Goal: Information Seeking & Learning: Learn about a topic

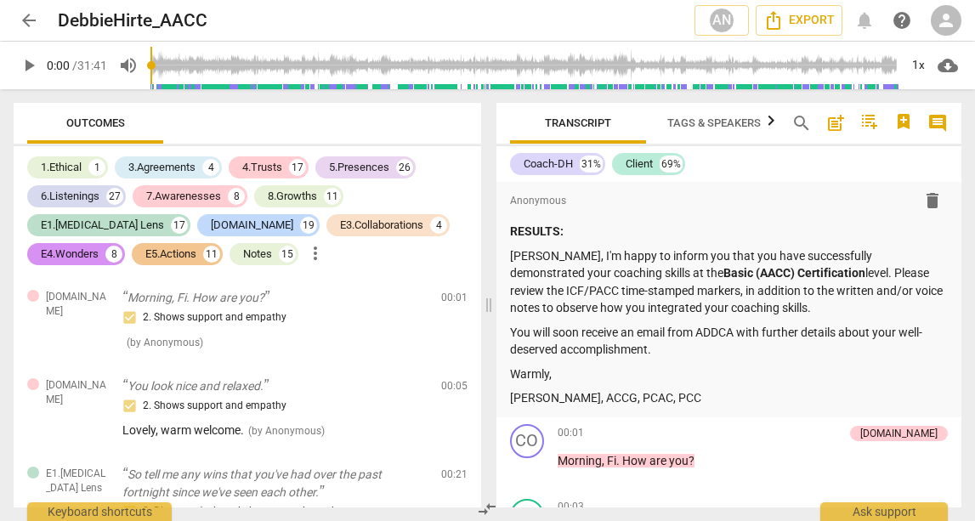
click at [31, 67] on span "play_arrow" at bounding box center [29, 65] width 20 height 20
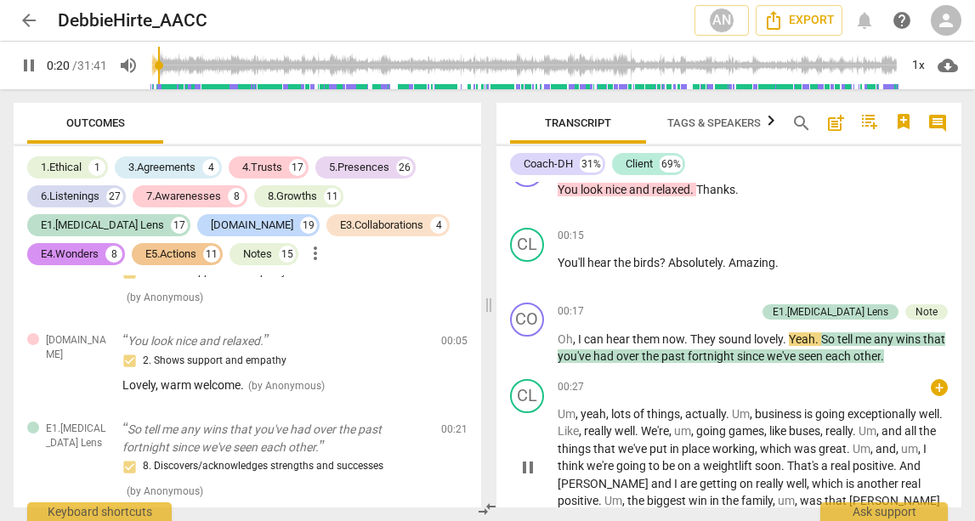
scroll to position [439, 0]
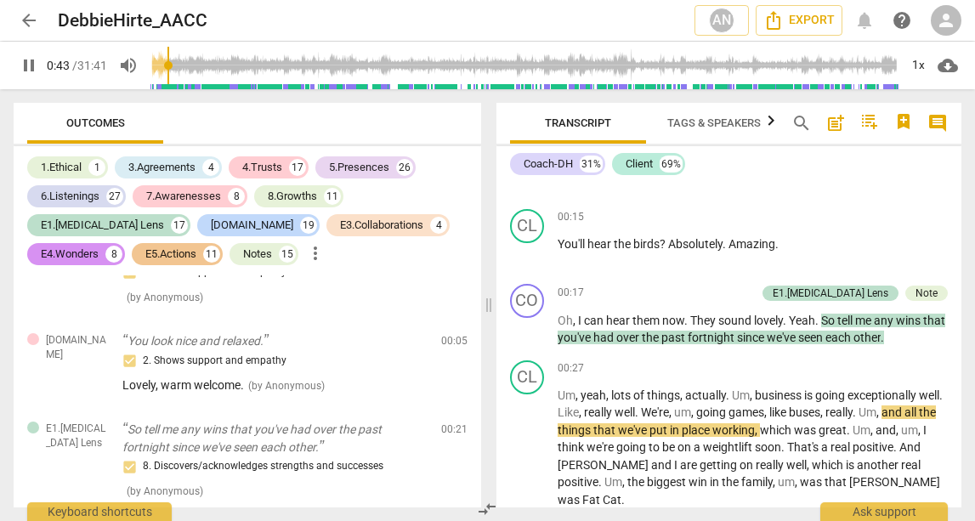
type input "44"
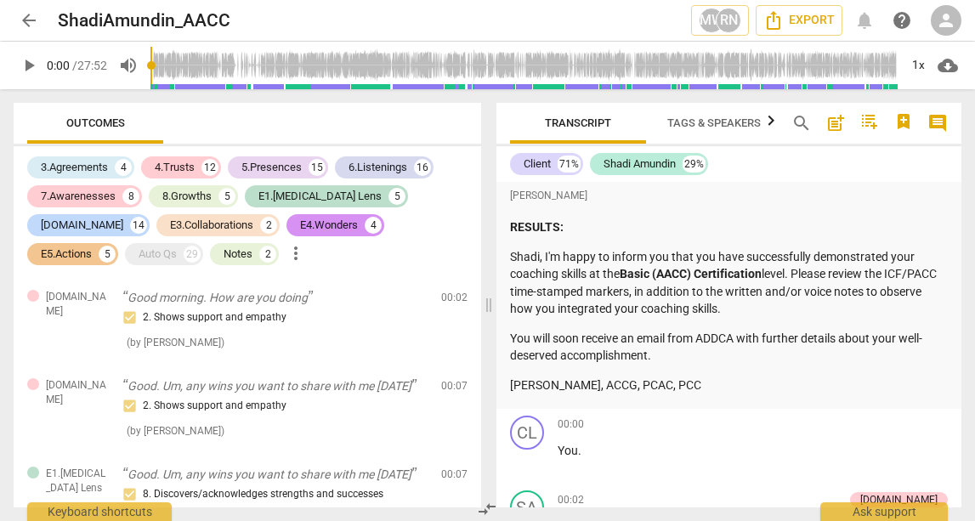
click at [17, 69] on span "play_arrow" at bounding box center [29, 65] width 31 height 20
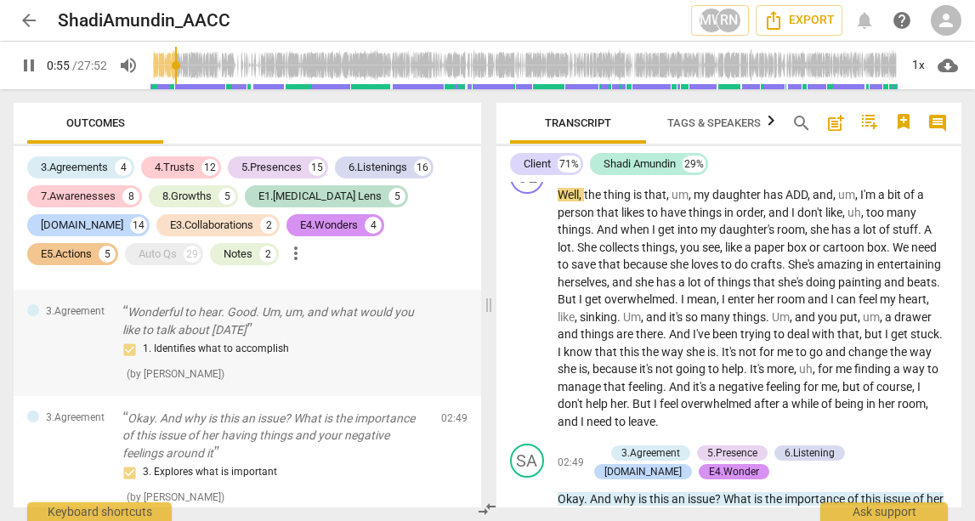
scroll to position [424, 0]
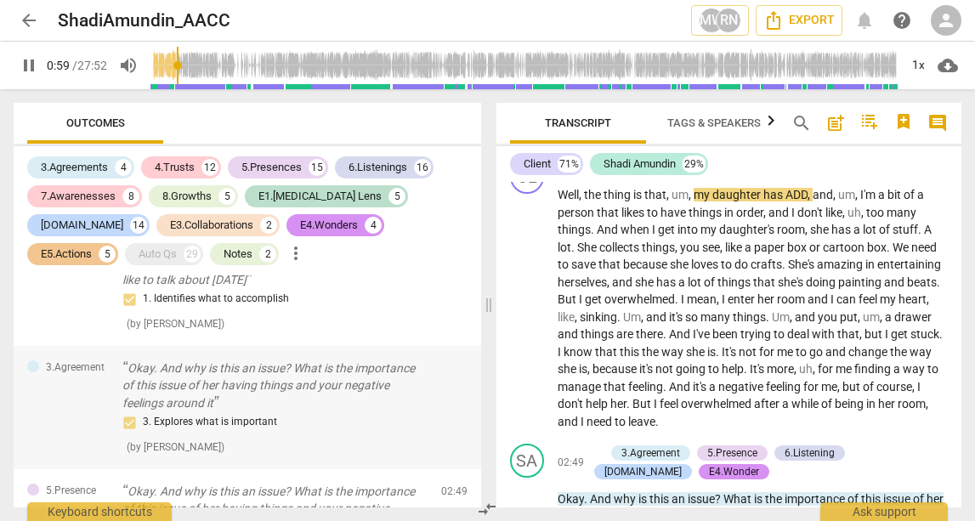
click at [355, 383] on p "Okay. And why is this an issue? What is the importance of this issue of her hav…" at bounding box center [274, 386] width 305 height 53
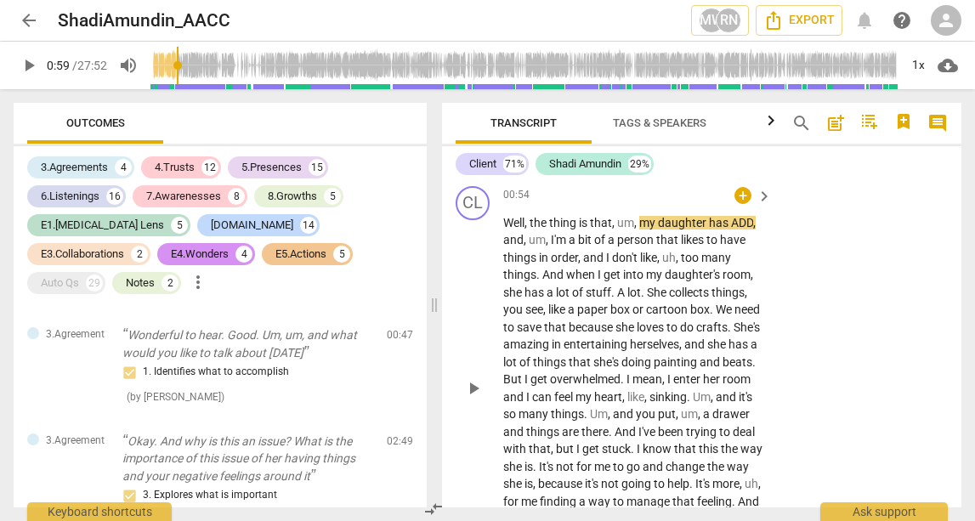
scroll to position [903, 0]
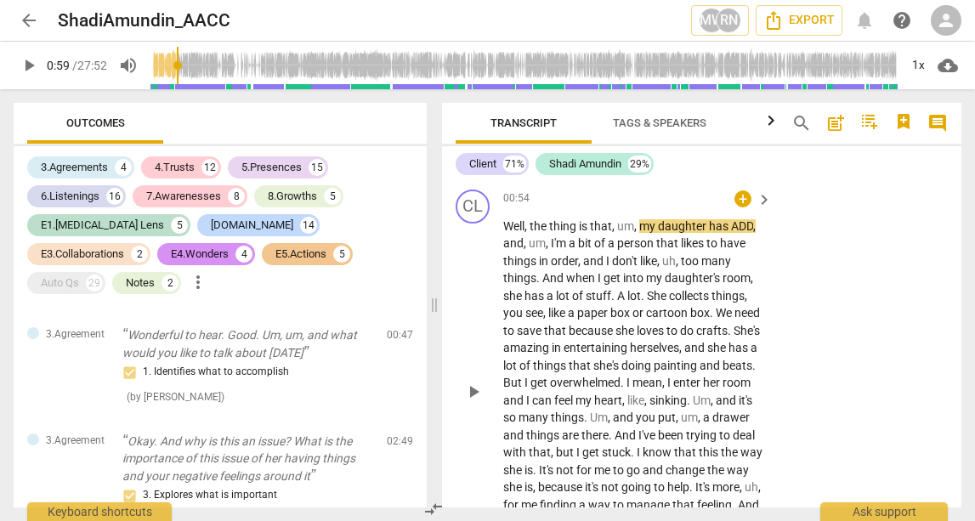
click at [524, 219] on span "Well" at bounding box center [513, 226] width 21 height 14
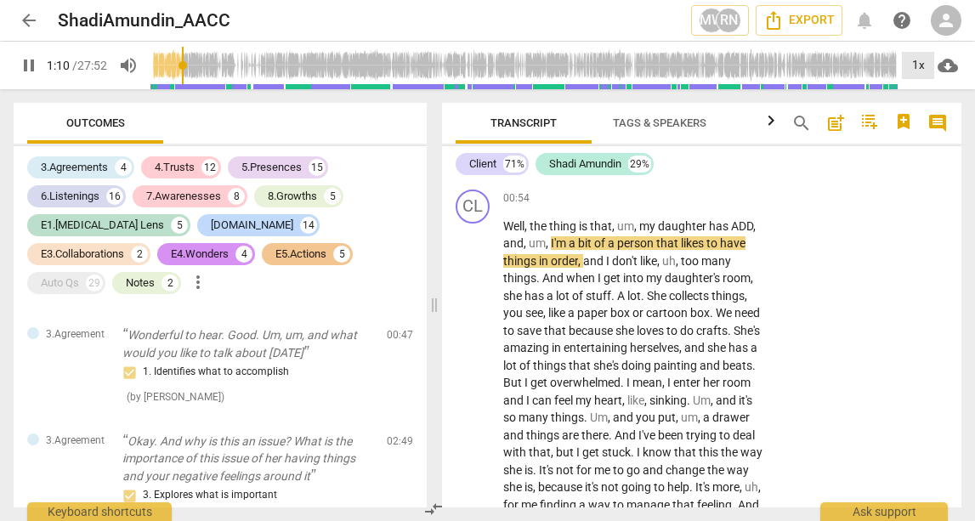
click at [916, 66] on div "1x" at bounding box center [918, 65] width 32 height 27
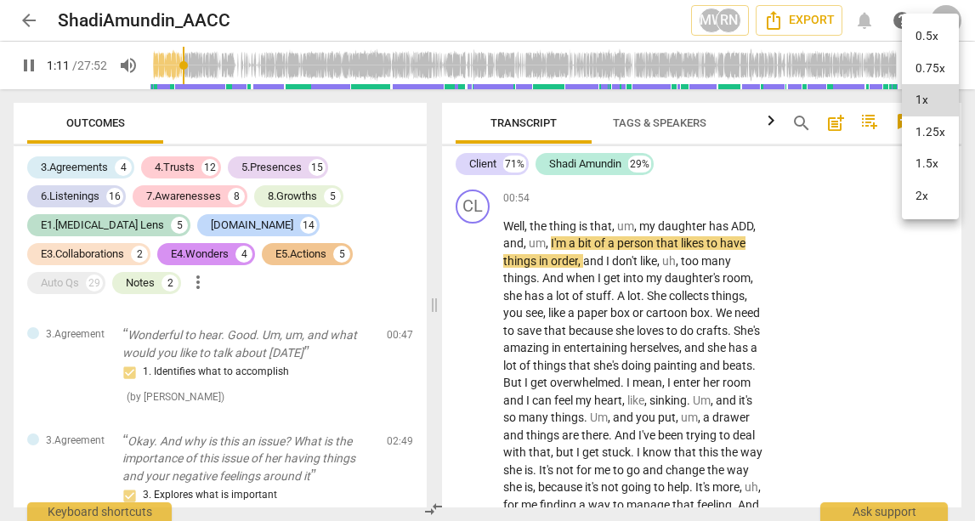
click at [937, 151] on li "1.5x" at bounding box center [930, 164] width 57 height 32
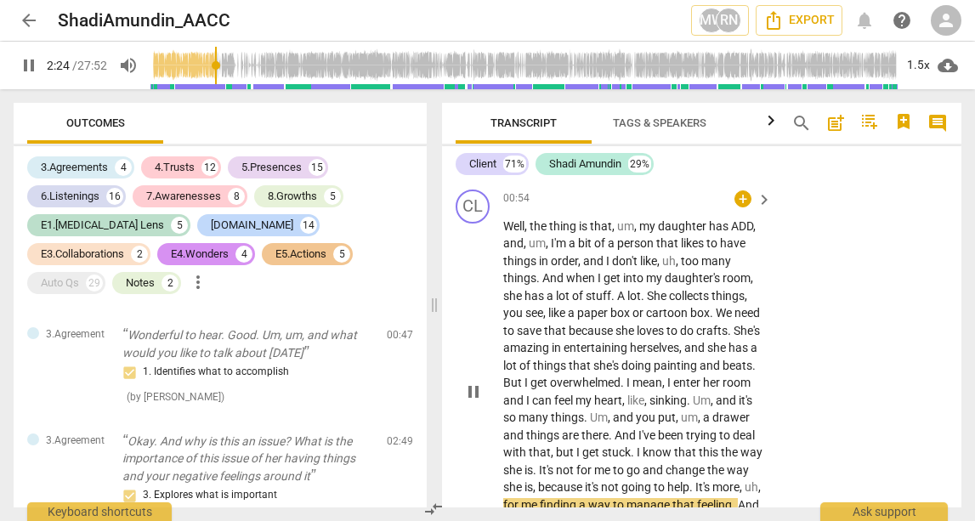
click at [474, 390] on span "pause" at bounding box center [473, 392] width 20 height 20
click at [24, 71] on span "play_arrow" at bounding box center [29, 65] width 20 height 20
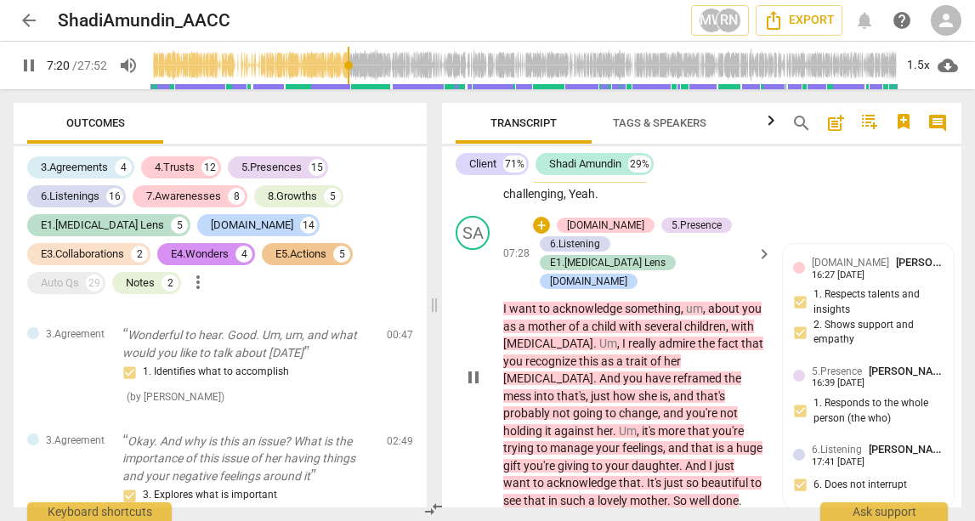
scroll to position [2533, 0]
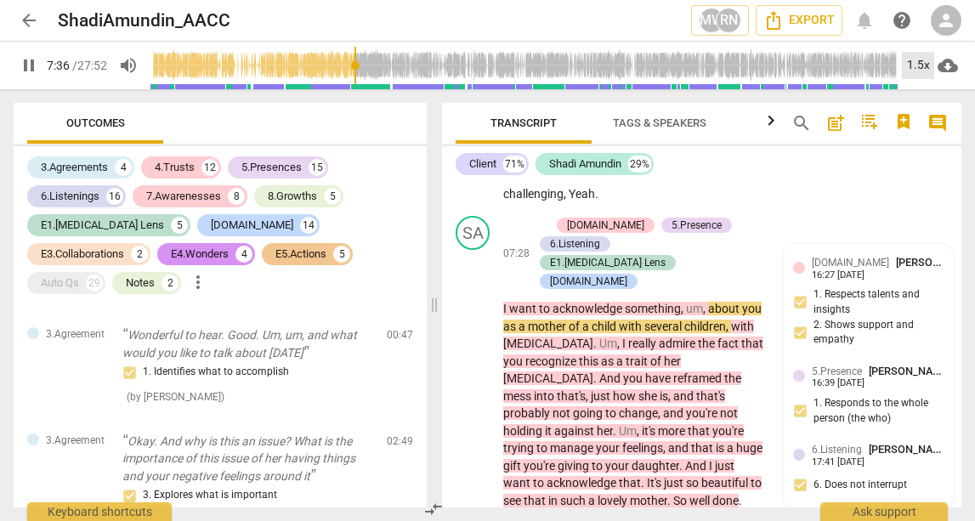
click at [921, 61] on div "1.5x" at bounding box center [918, 65] width 32 height 27
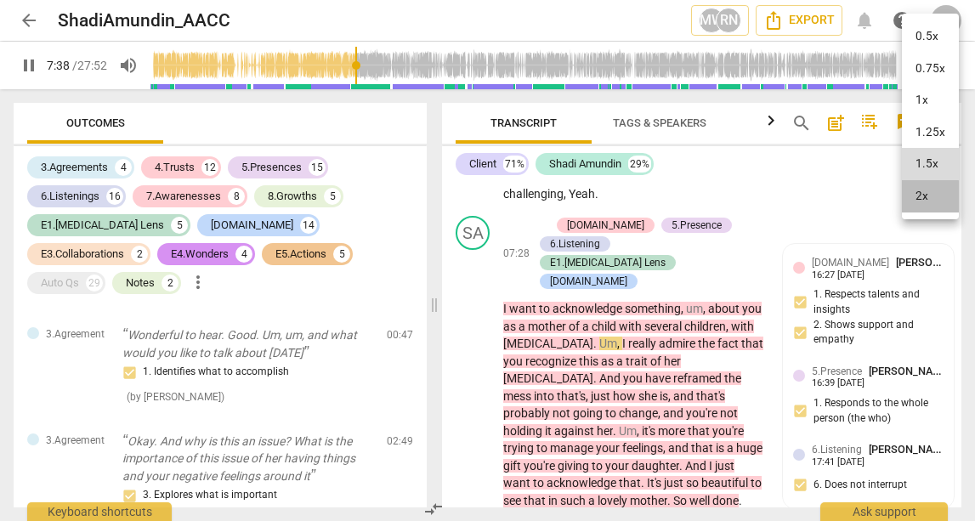
click at [928, 195] on li "2x" at bounding box center [930, 196] width 57 height 32
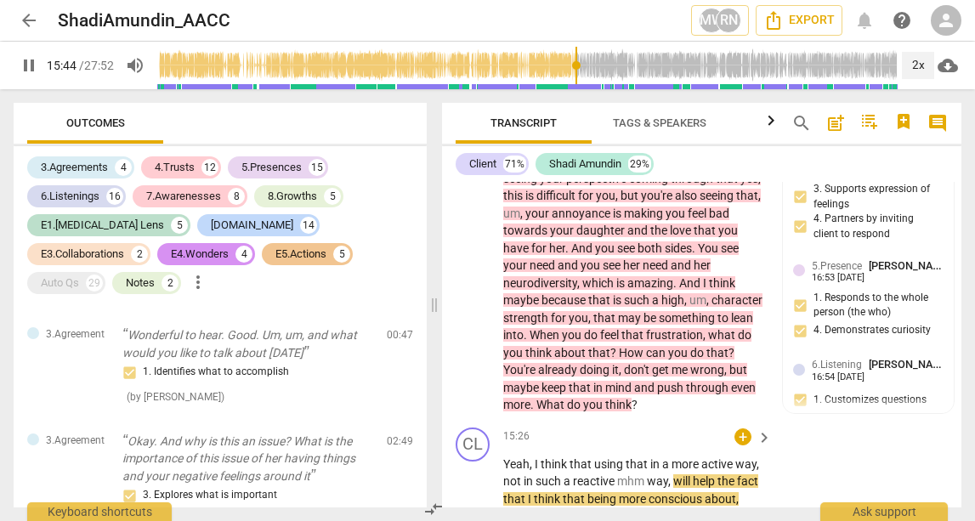
scroll to position [4935, 0]
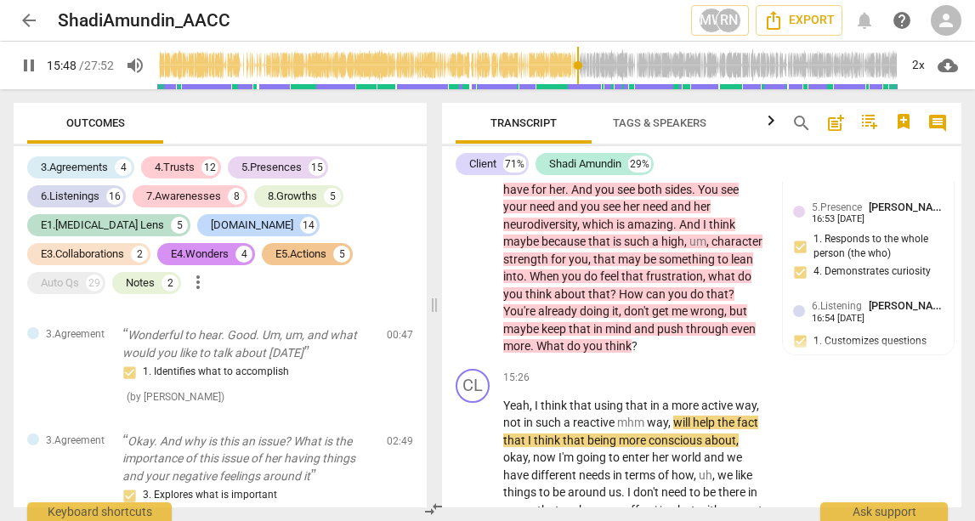
click at [17, 65] on span "pause" at bounding box center [29, 65] width 31 height 20
click at [572, 69] on input "range" at bounding box center [527, 65] width 741 height 54
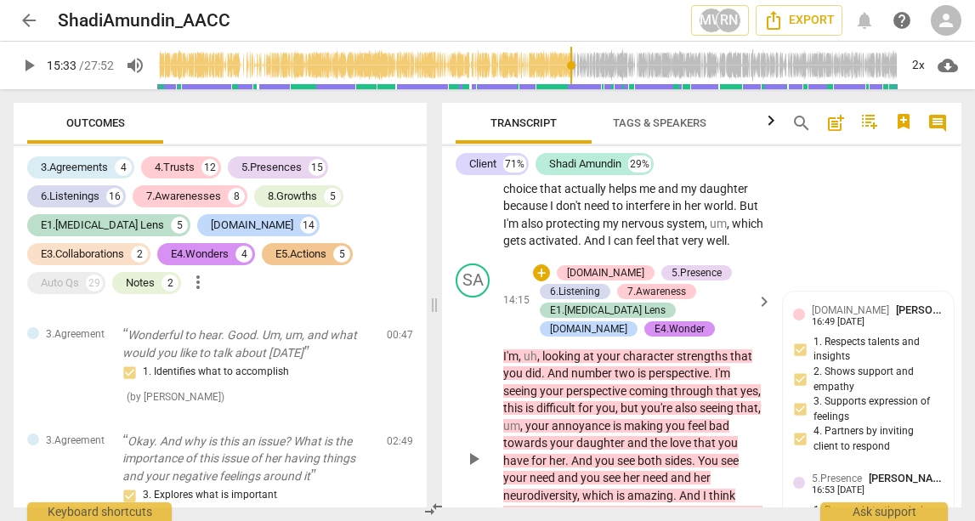
click at [562, 349] on span "looking" at bounding box center [562, 356] width 41 height 14
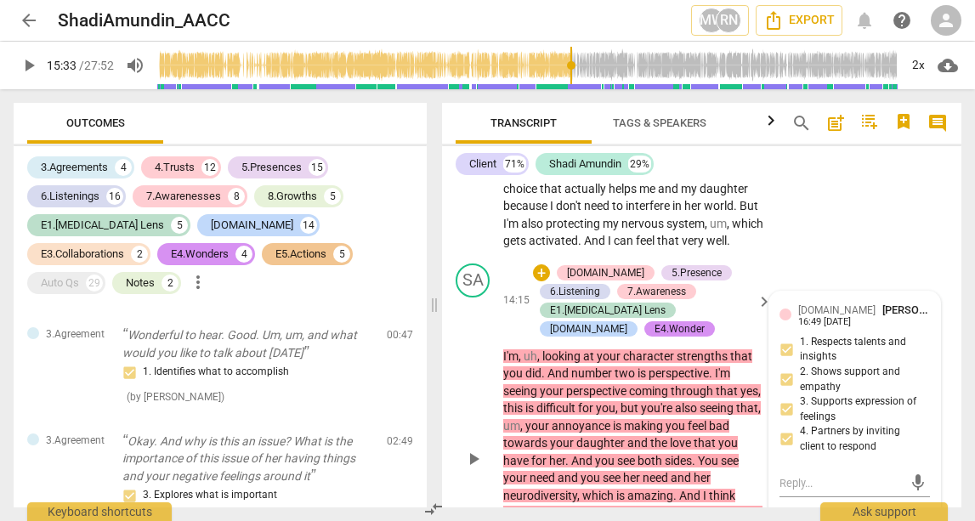
scroll to position [4661, 0]
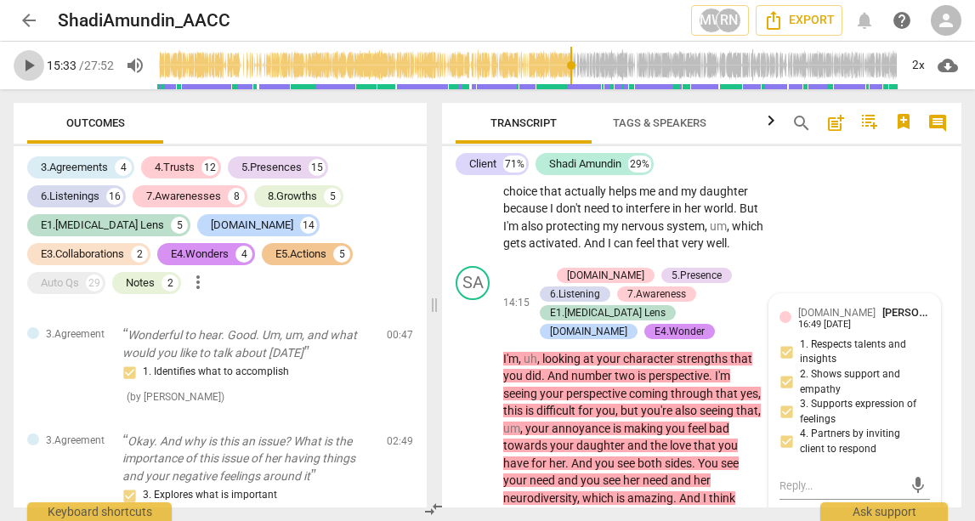
click at [21, 66] on span "play_arrow" at bounding box center [29, 65] width 20 height 20
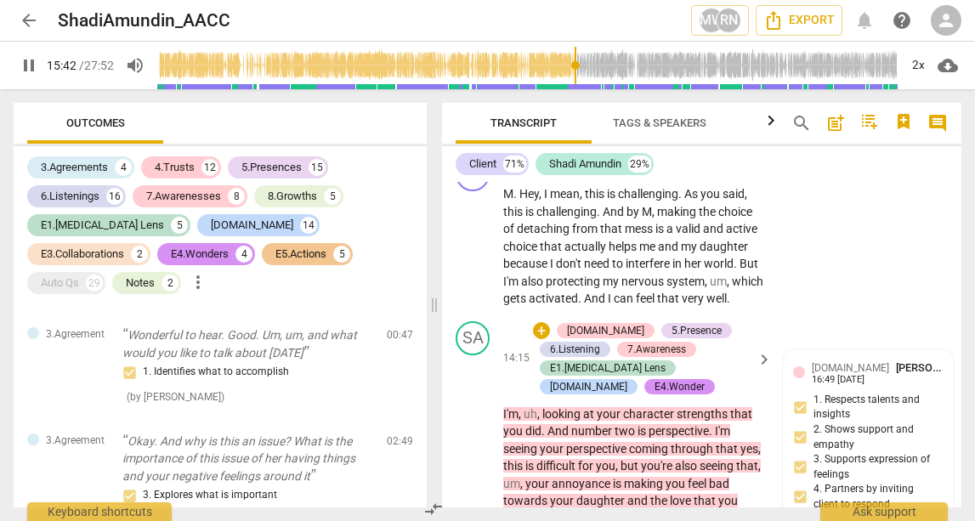
scroll to position [4552, 0]
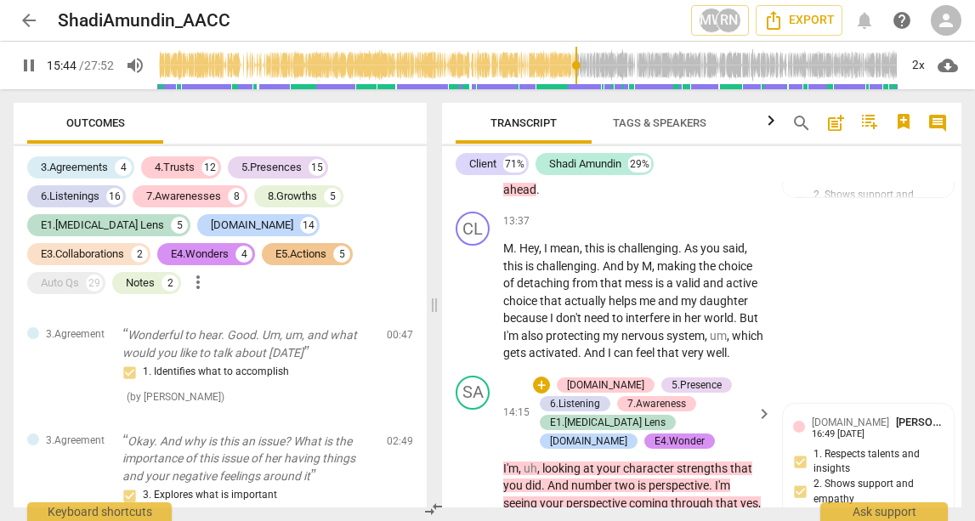
click at [510, 462] on span "I'm" at bounding box center [510, 469] width 15 height 14
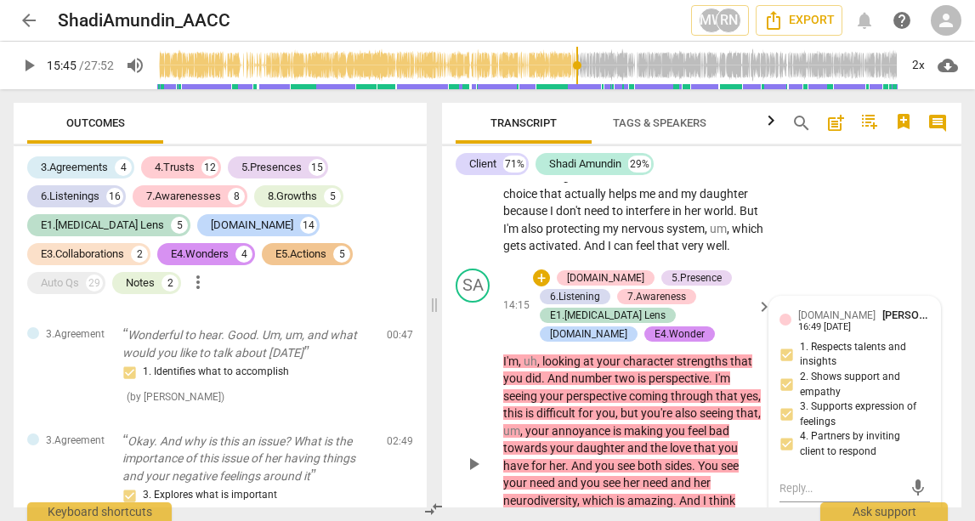
scroll to position [4661, 0]
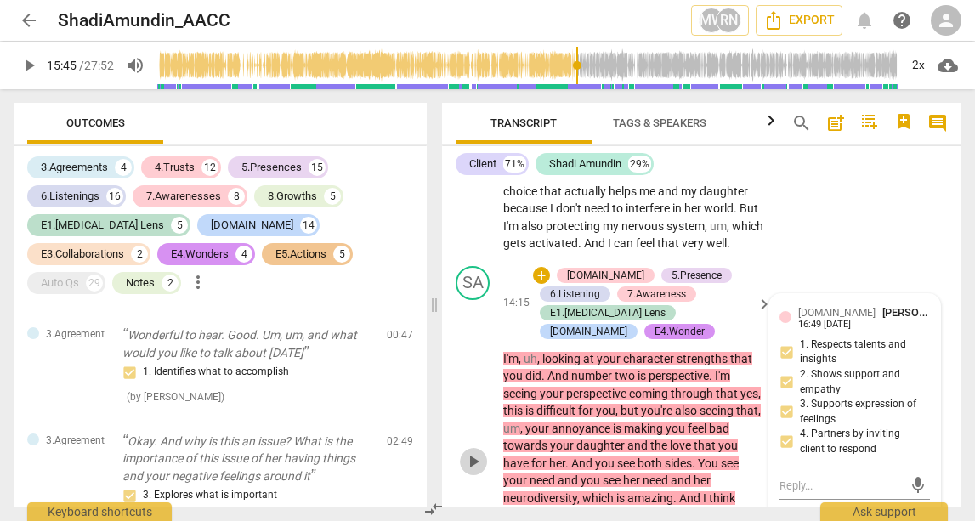
click at [480, 451] on span "play_arrow" at bounding box center [473, 461] width 20 height 20
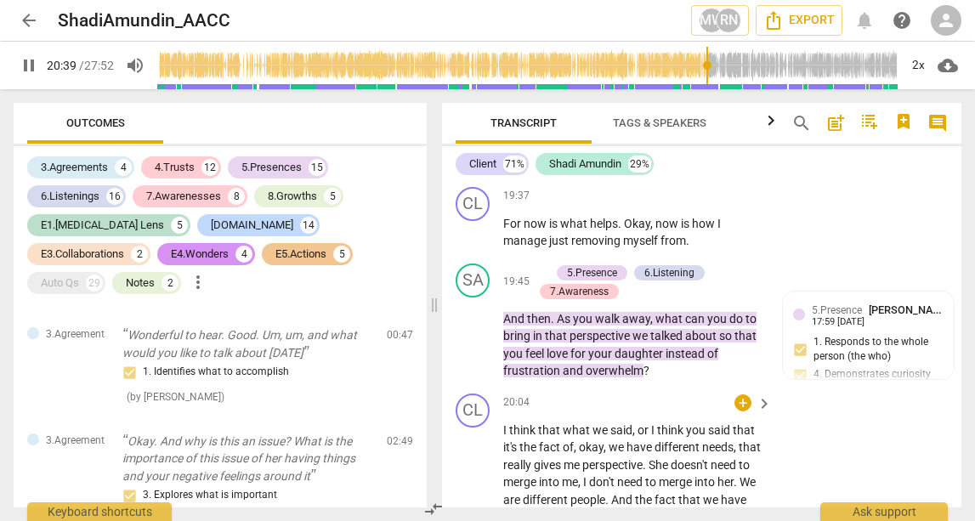
scroll to position [6773, 0]
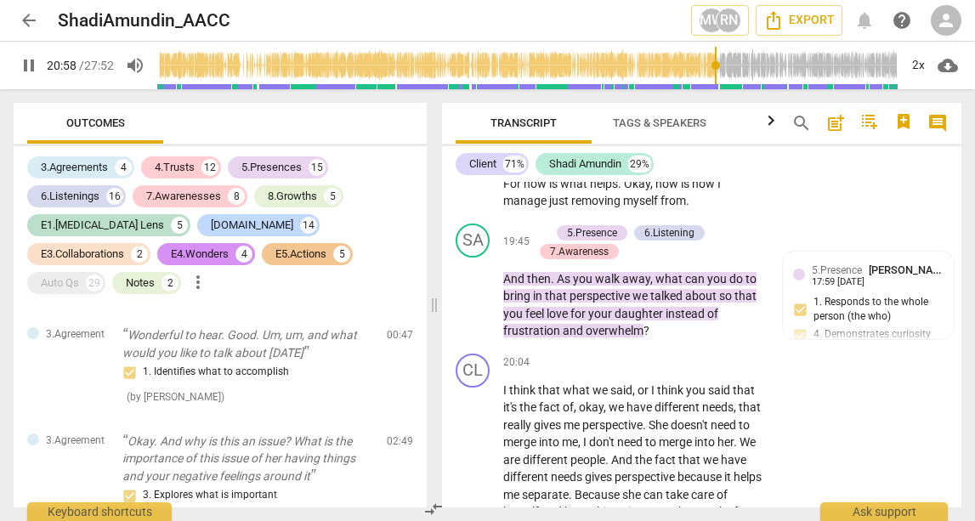
click at [34, 67] on span "pause" at bounding box center [29, 65] width 20 height 20
click at [33, 63] on span "play_arrow" at bounding box center [29, 65] width 20 height 20
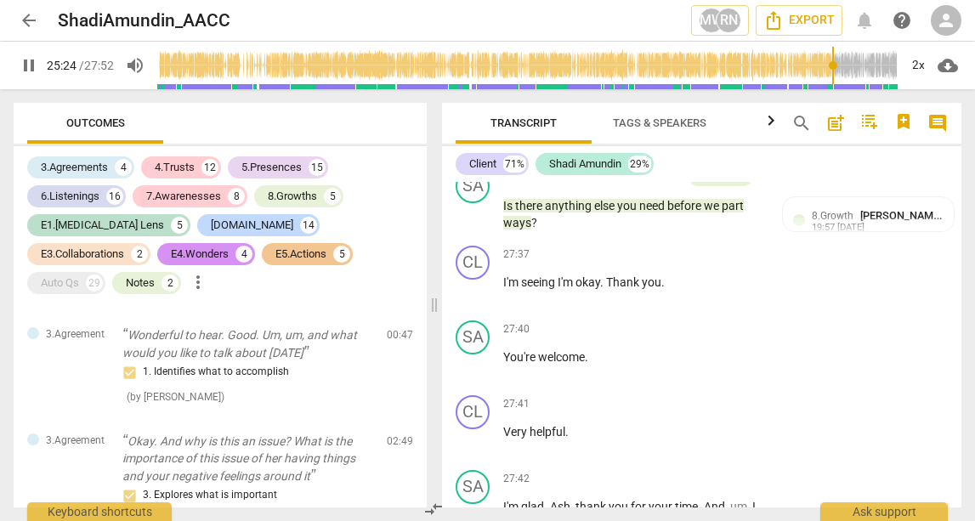
scroll to position [9642, 0]
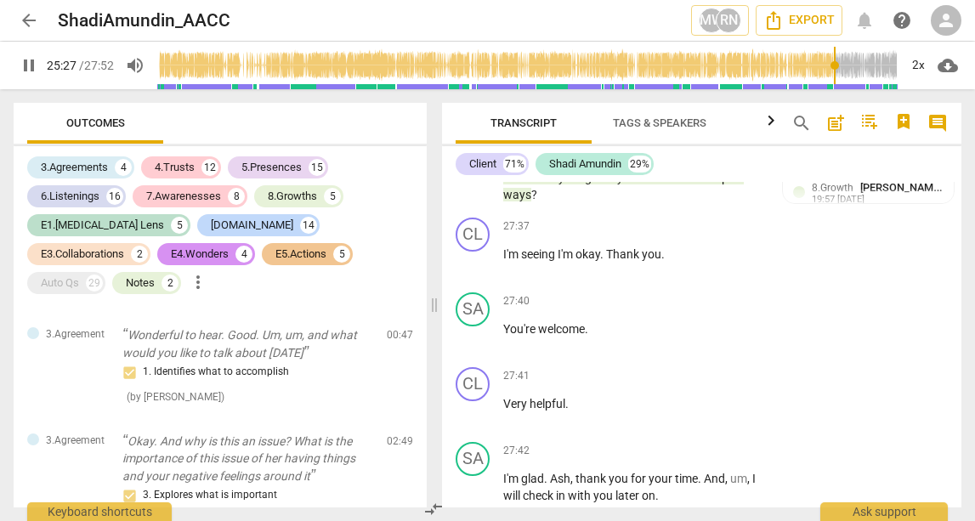
type input "1528"
click at [34, 22] on span "arrow_back" at bounding box center [29, 20] width 20 height 20
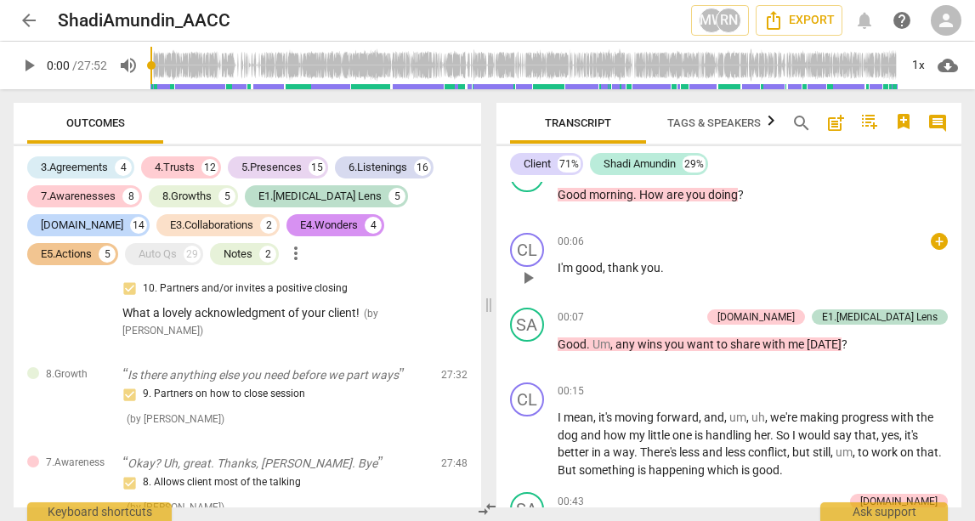
scroll to position [336, 0]
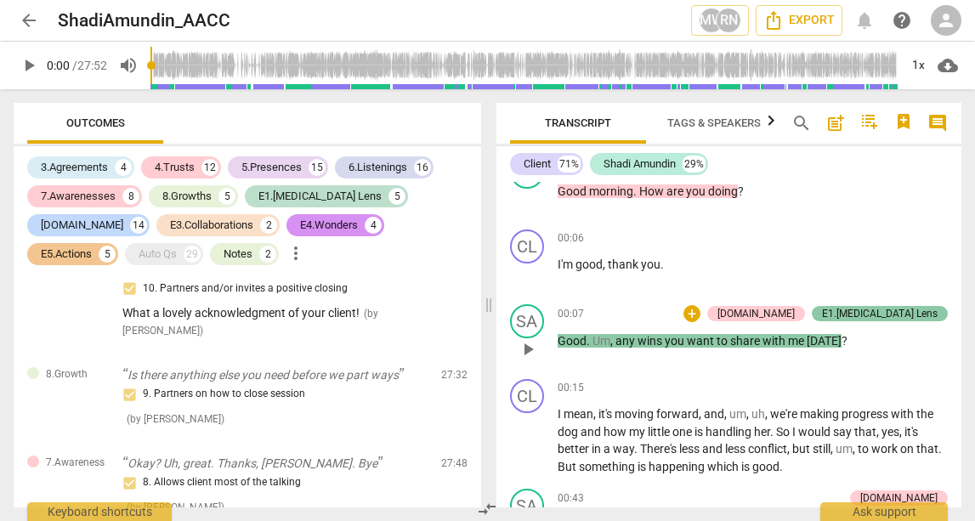
click at [902, 308] on div "E1.[MEDICAL_DATA] Lens" at bounding box center [880, 313] width 116 height 15
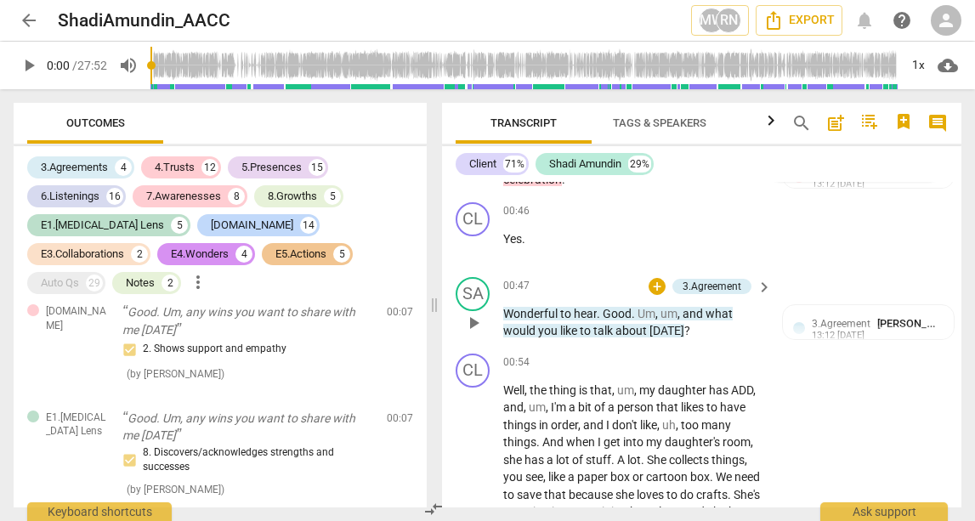
scroll to position [742, 0]
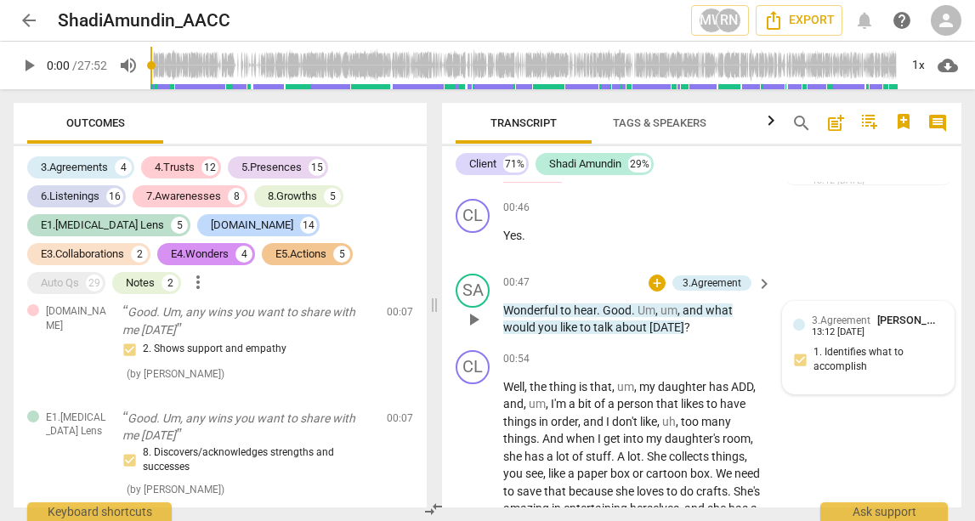
click at [893, 314] on span "[PERSON_NAME]" at bounding box center [918, 320] width 82 height 13
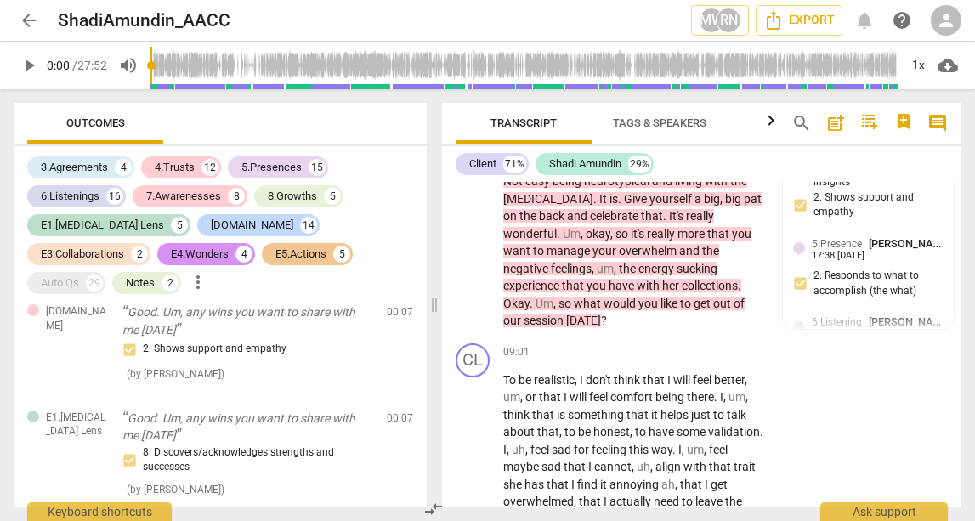
scroll to position [0, 0]
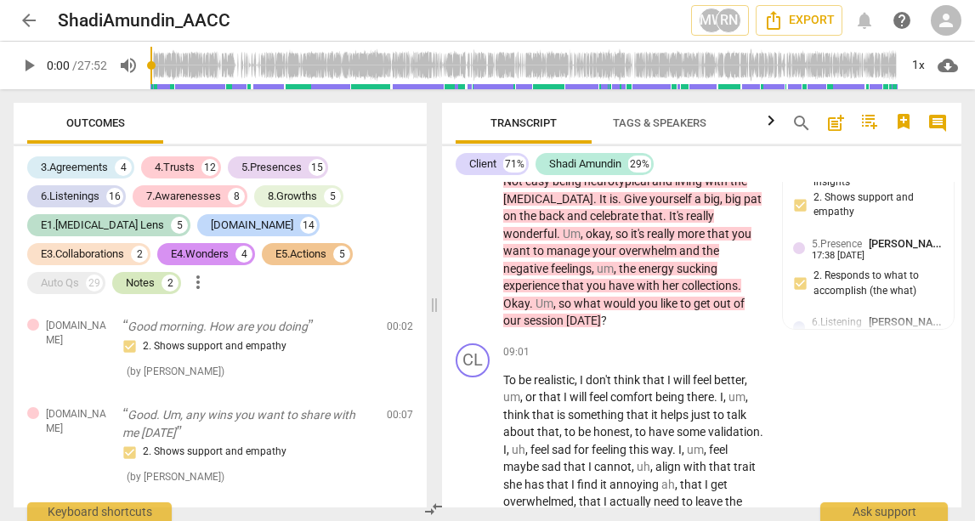
click at [155, 275] on div "Notes" at bounding box center [140, 283] width 29 height 17
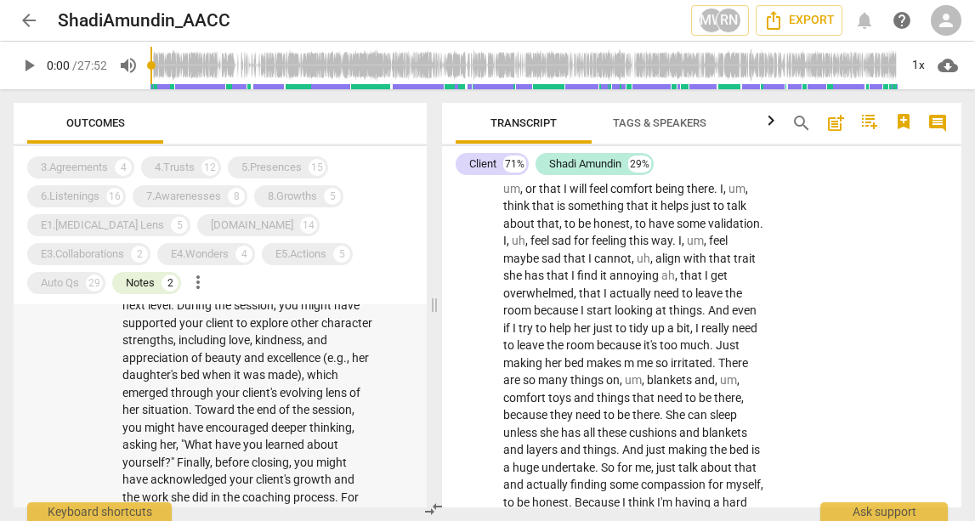
scroll to position [810, 0]
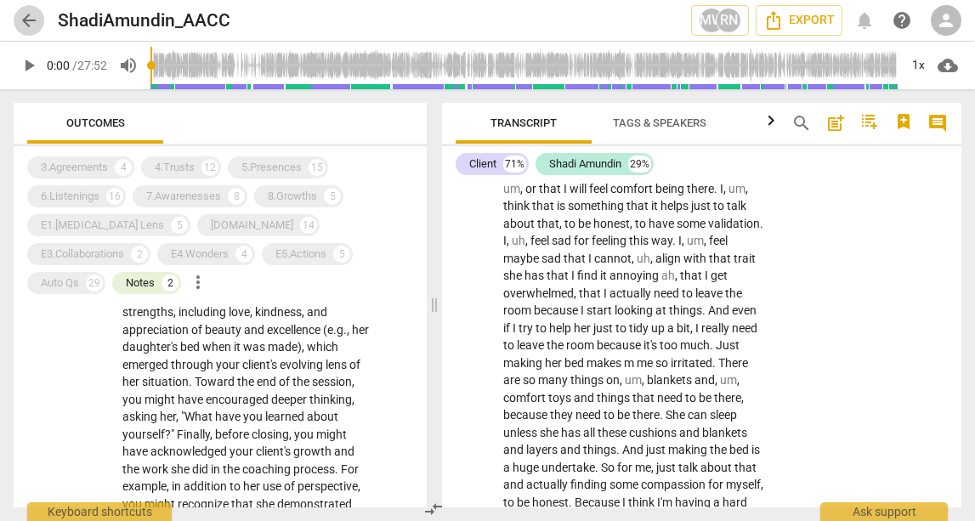
click at [32, 23] on span "arrow_back" at bounding box center [29, 20] width 20 height 20
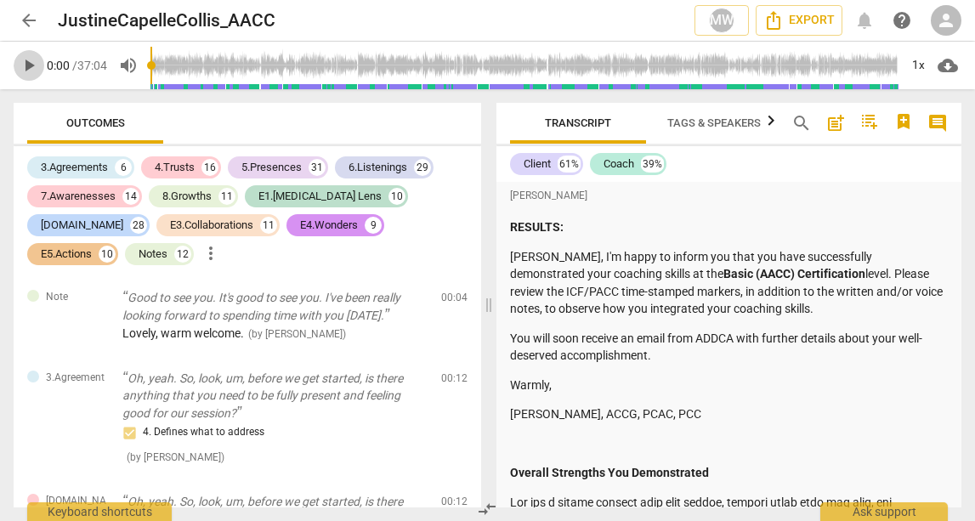
click at [37, 66] on span "play_arrow" at bounding box center [29, 65] width 20 height 20
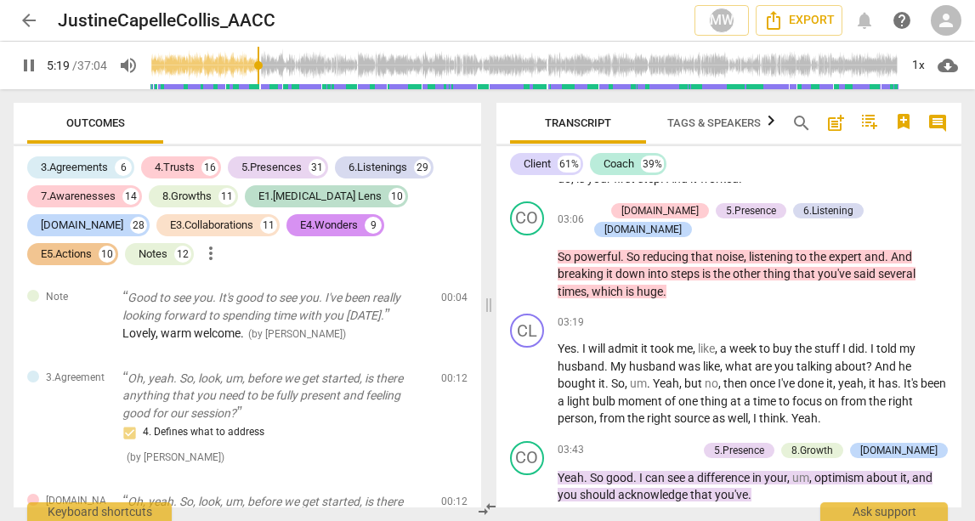
scroll to position [3261, 0]
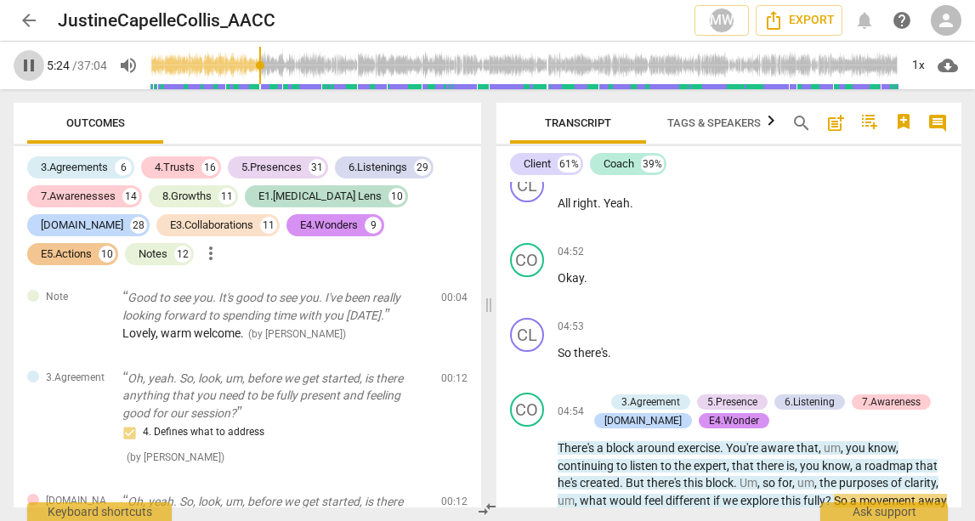
click at [27, 63] on span "pause" at bounding box center [29, 65] width 20 height 20
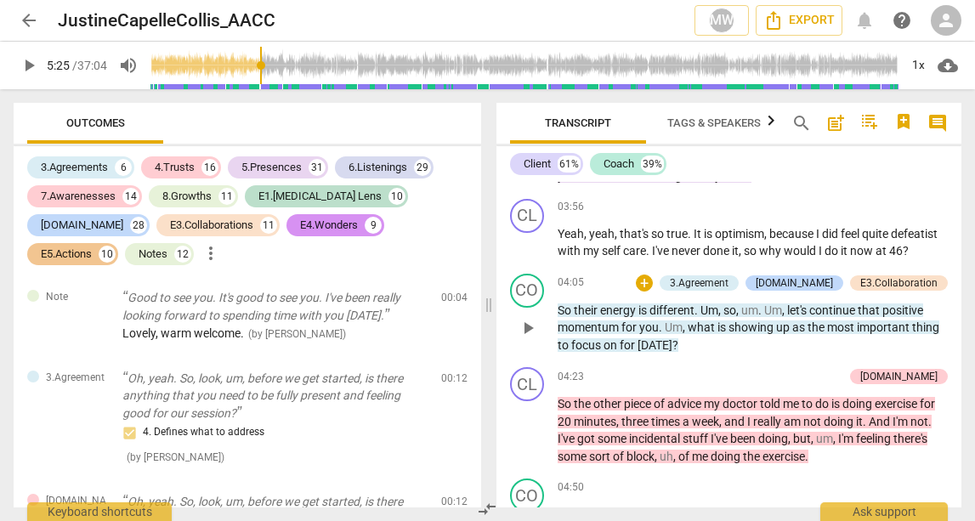
scroll to position [2957, 0]
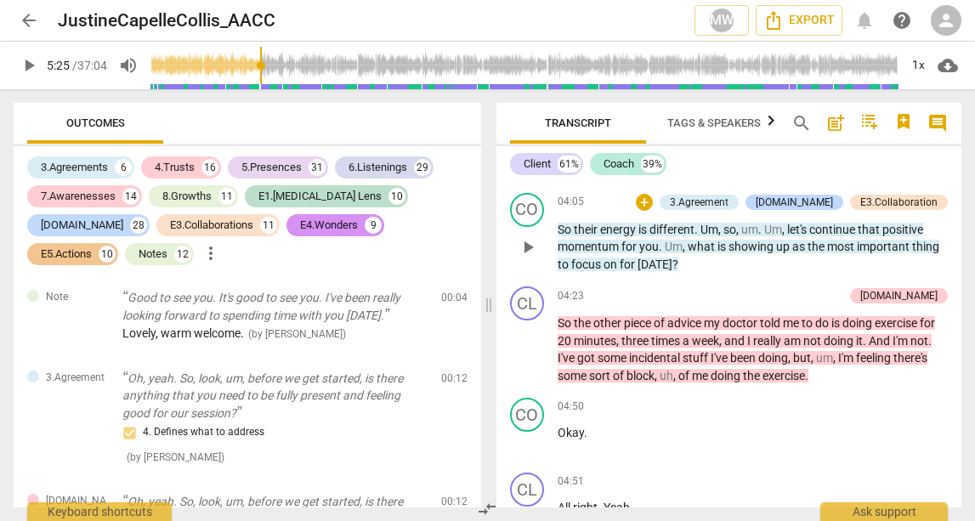
click at [529, 237] on span "play_arrow" at bounding box center [528, 247] width 20 height 20
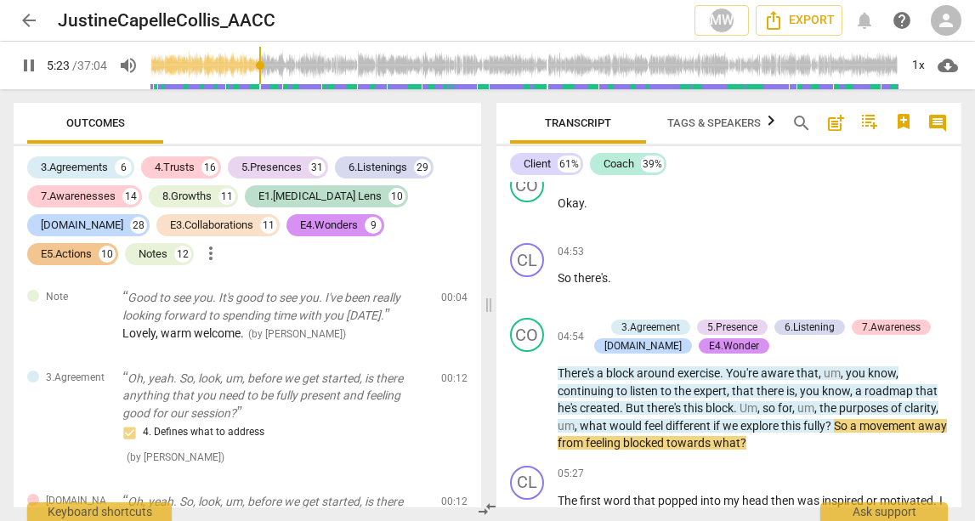
click at [24, 71] on span "pause" at bounding box center [29, 65] width 20 height 20
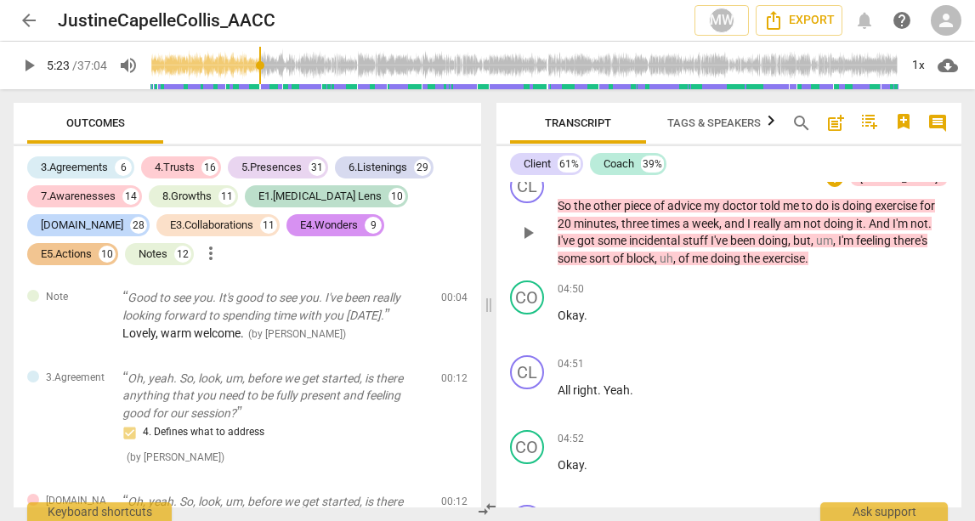
scroll to position [3053, 0]
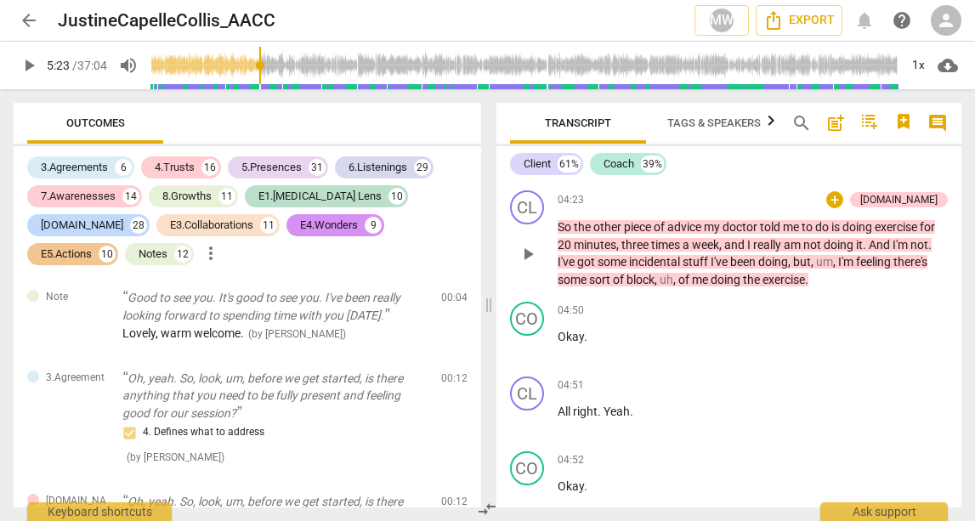
click at [524, 244] on span "play_arrow" at bounding box center [528, 254] width 20 height 20
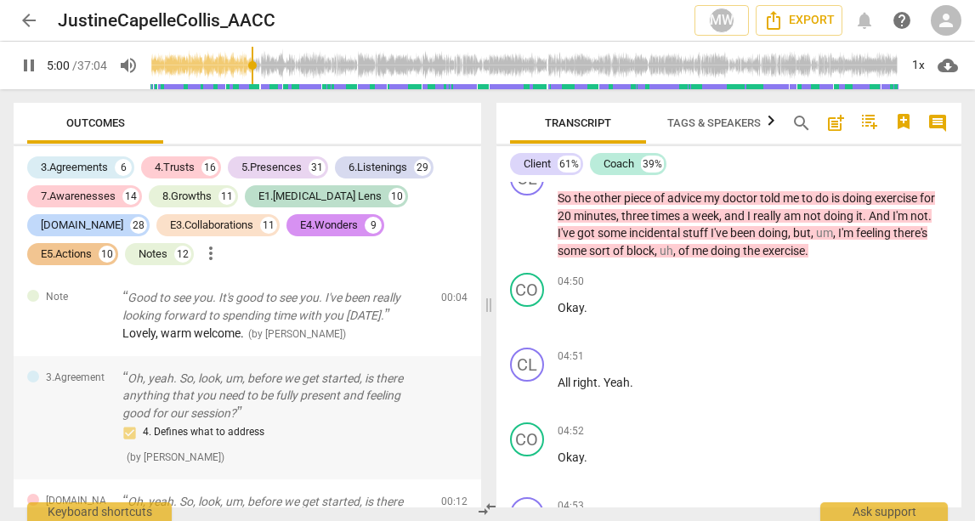
scroll to position [3523, 0]
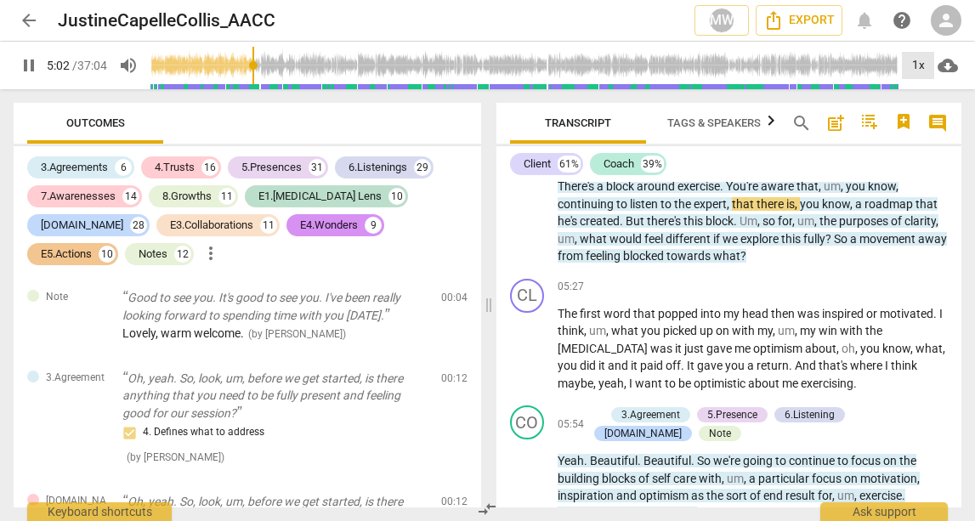
click at [915, 66] on div "1x" at bounding box center [918, 65] width 32 height 27
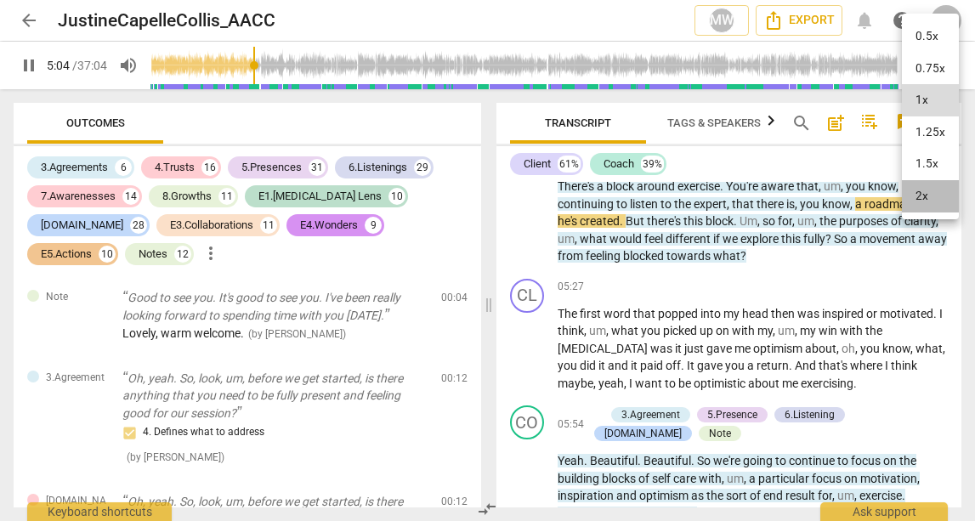
click at [930, 185] on li "2x" at bounding box center [930, 196] width 57 height 32
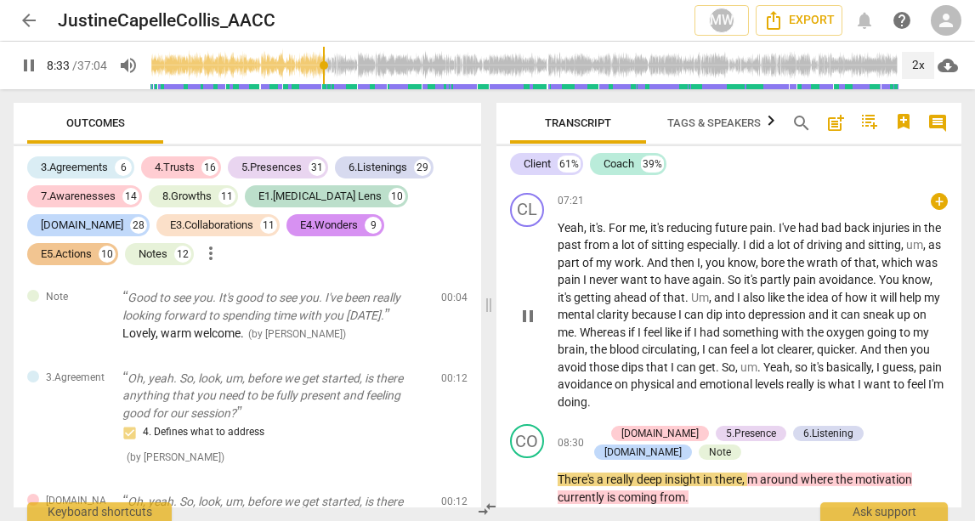
scroll to position [4205, 0]
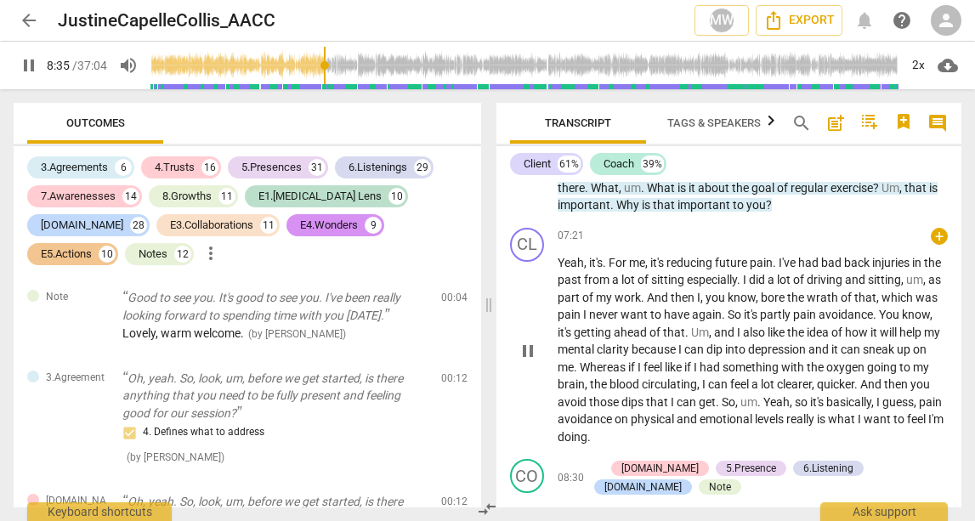
click at [562, 256] on span "Yeah" at bounding box center [571, 263] width 26 height 14
click at [688, 254] on p "Yeah , it's . For me , it's reducing future pain . I've had bad [MEDICAL_DATA] …" at bounding box center [753, 350] width 391 height 192
click at [525, 341] on span "pause" at bounding box center [528, 351] width 20 height 20
click at [532, 341] on span "play_arrow" at bounding box center [528, 351] width 20 height 20
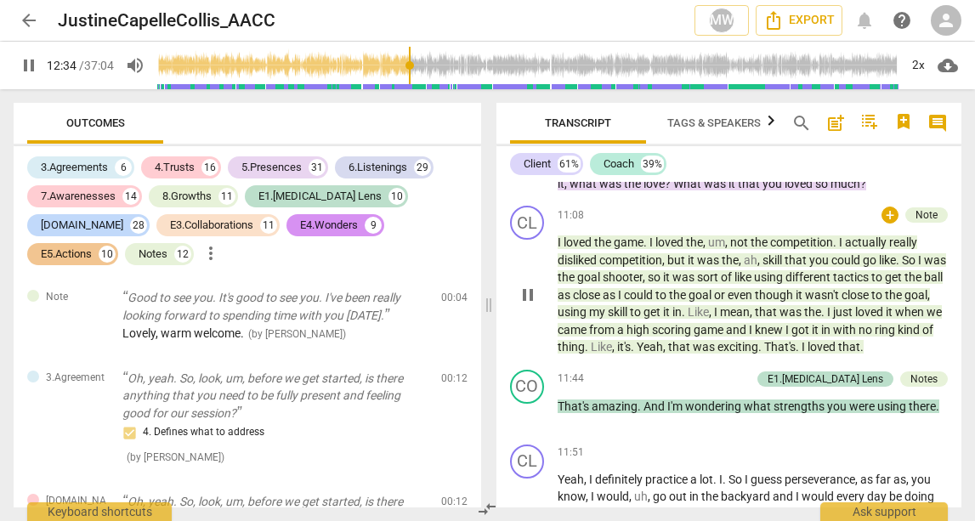
scroll to position [5750, 0]
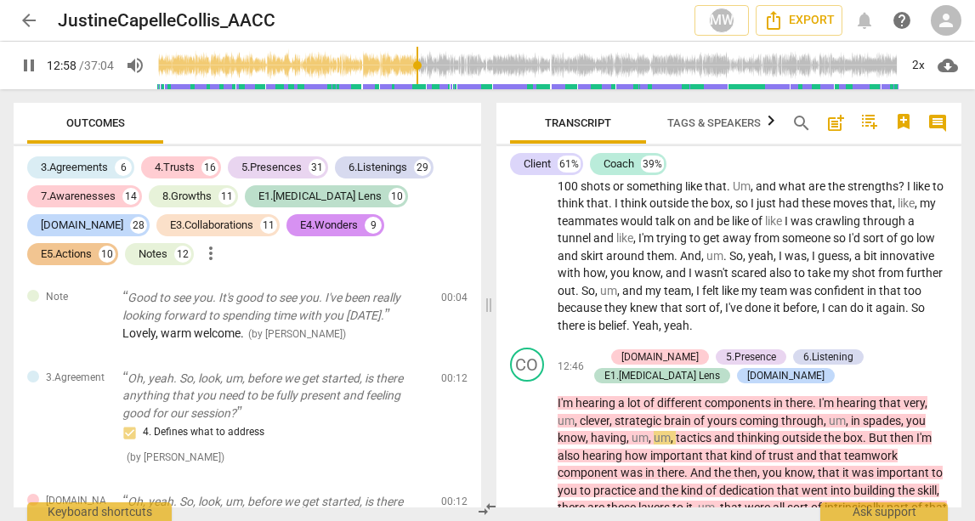
click at [29, 69] on span "pause" at bounding box center [29, 65] width 20 height 20
click at [37, 74] on span "play_arrow" at bounding box center [29, 65] width 20 height 20
click at [23, 75] on span "pause" at bounding box center [29, 65] width 20 height 20
click at [30, 60] on span "play_arrow" at bounding box center [29, 65] width 20 height 20
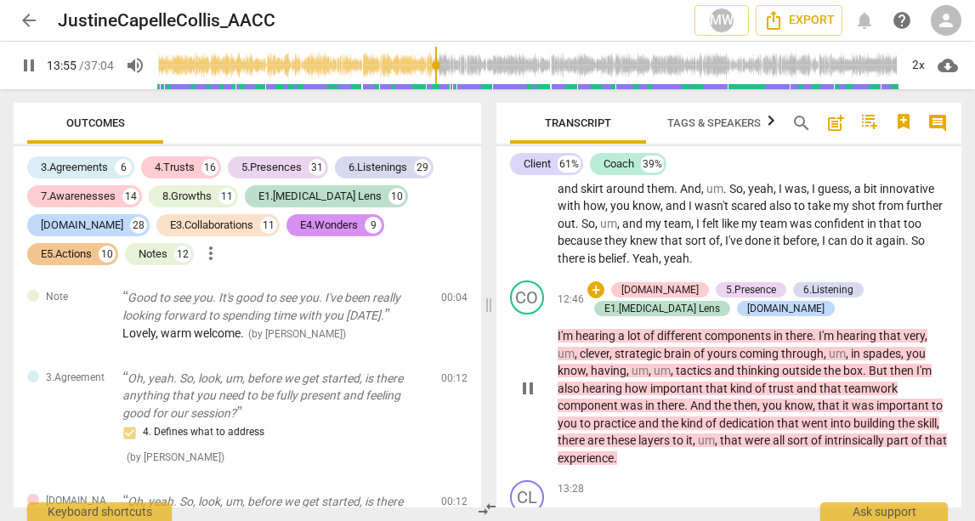
scroll to position [5787, 0]
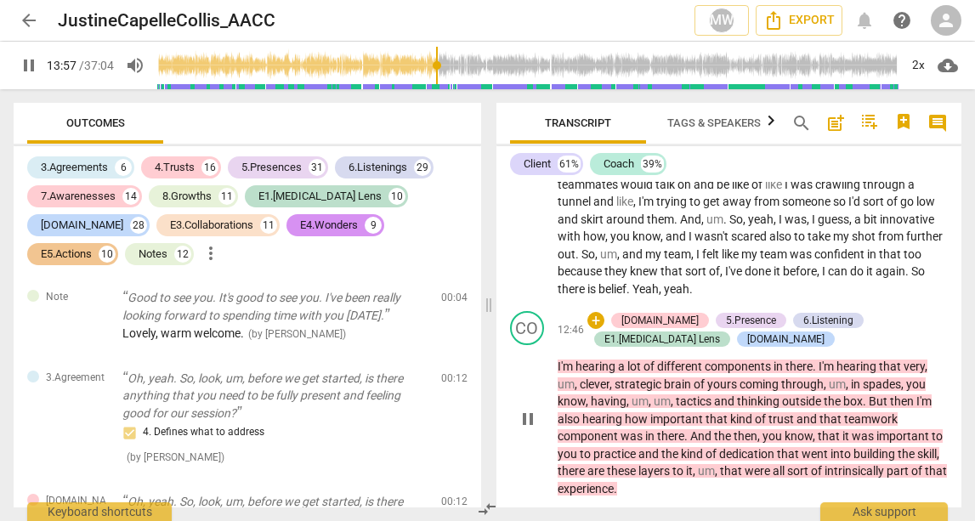
click at [630, 412] on span "how" at bounding box center [637, 419] width 25 height 14
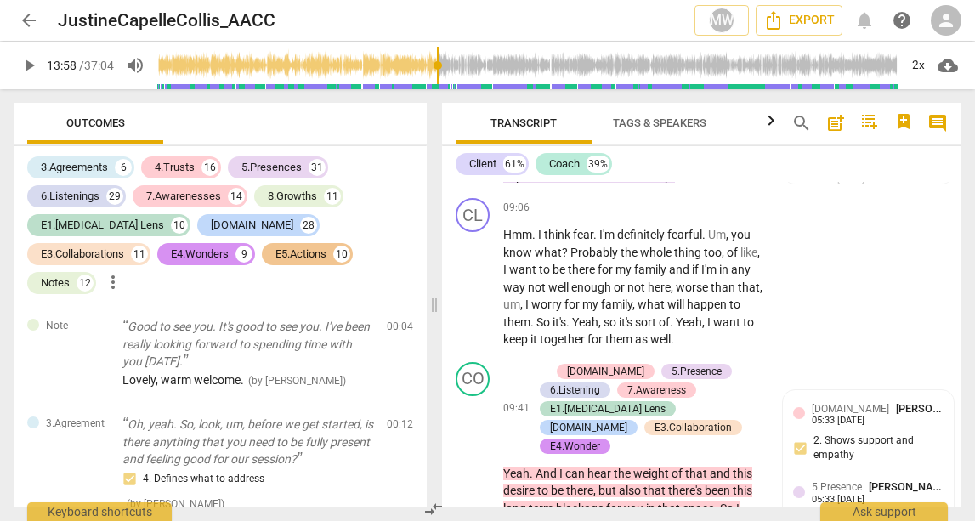
scroll to position [7107, 0]
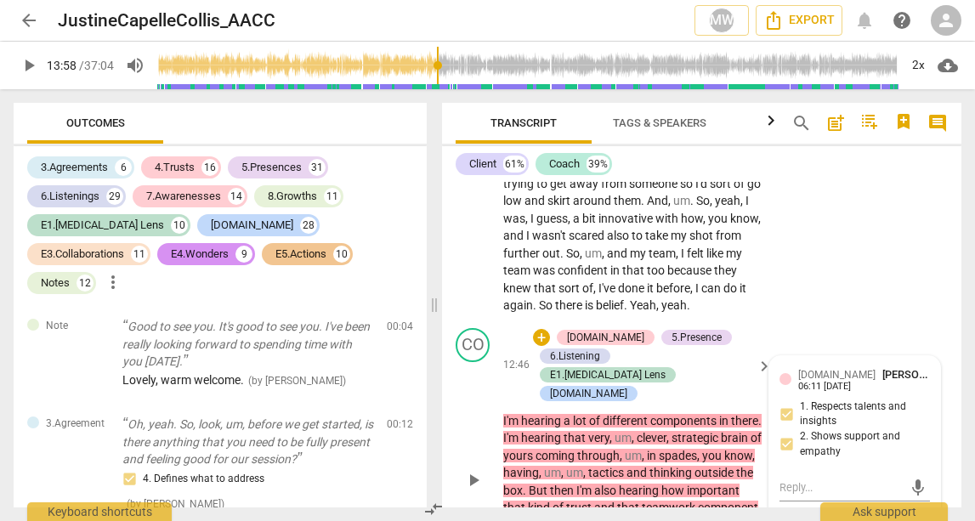
click at [478, 470] on span "play_arrow" at bounding box center [473, 480] width 20 height 20
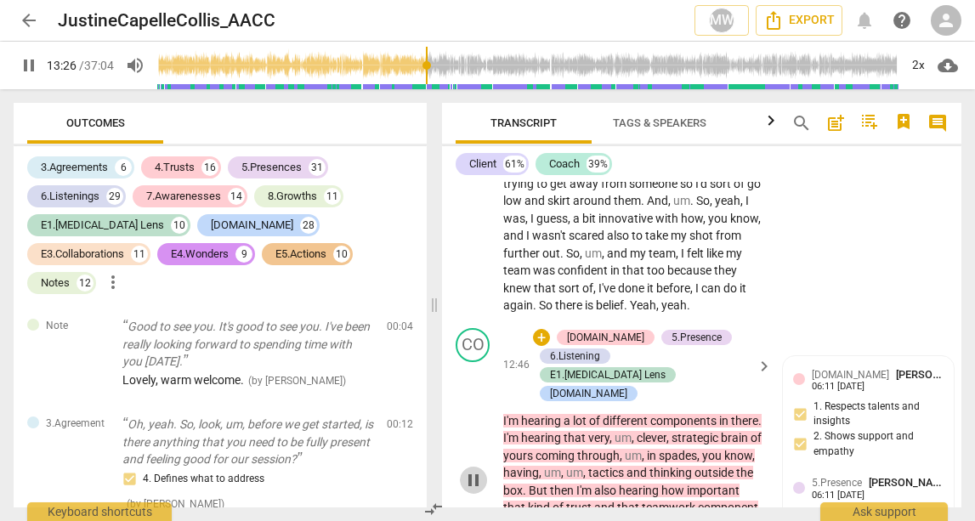
click at [468, 470] on span "pause" at bounding box center [473, 480] width 20 height 20
click at [468, 470] on span "play_arrow" at bounding box center [473, 480] width 20 height 20
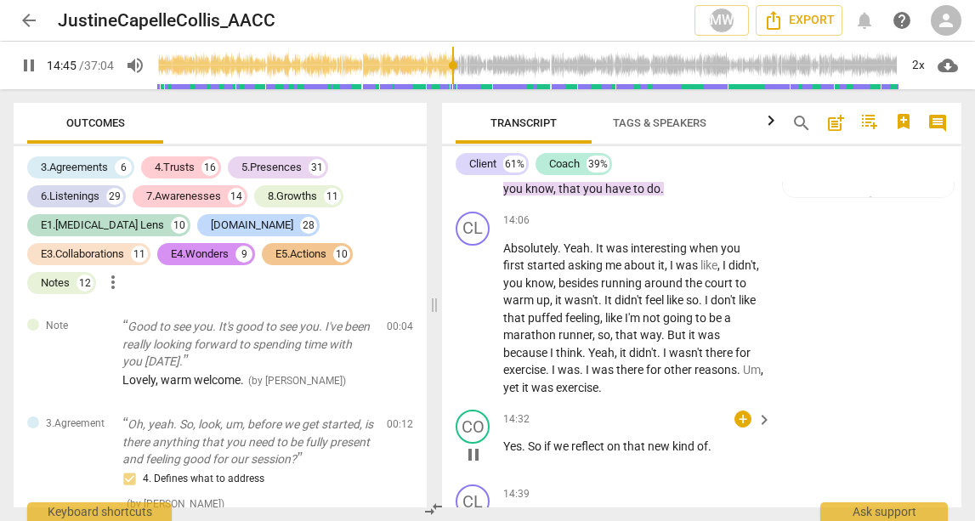
scroll to position [7713, 0]
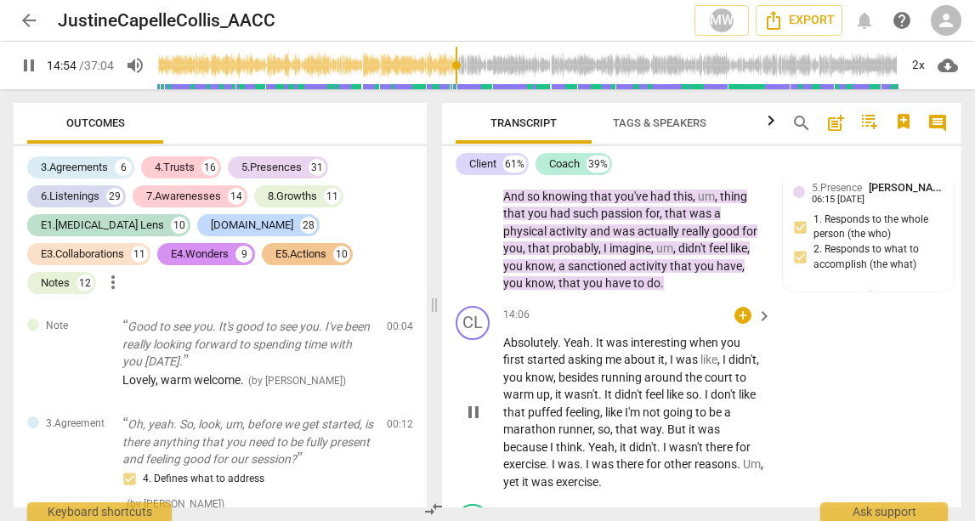
click at [474, 402] on span "pause" at bounding box center [473, 412] width 20 height 20
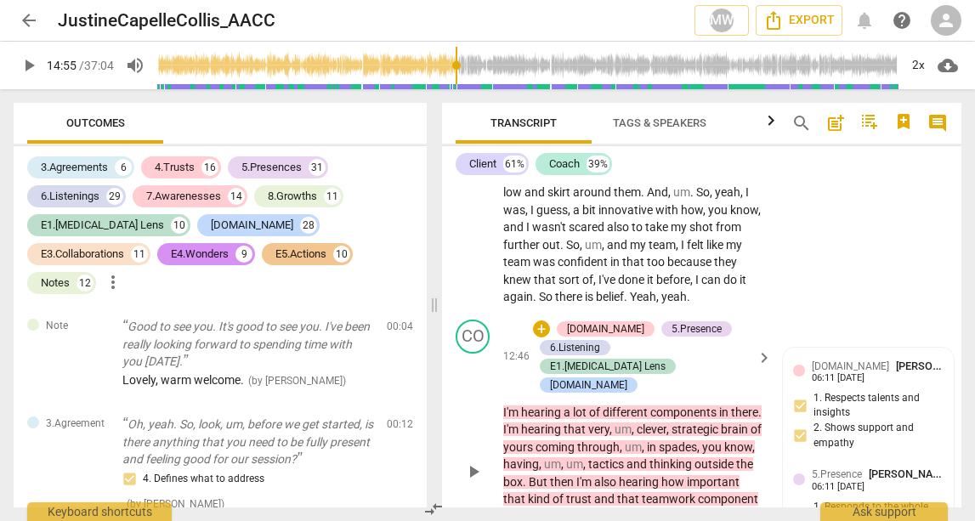
scroll to position [6781, 0]
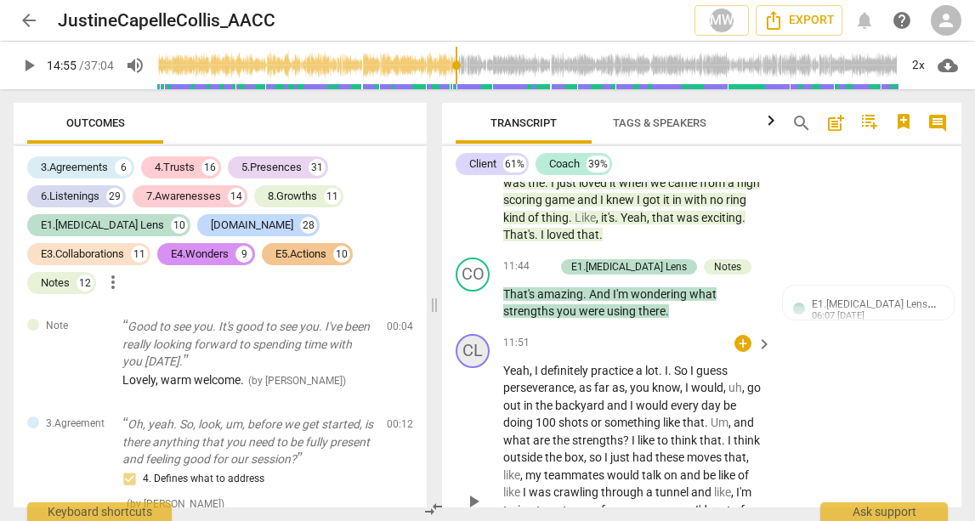
click at [473, 334] on div "CL" at bounding box center [473, 351] width 34 height 34
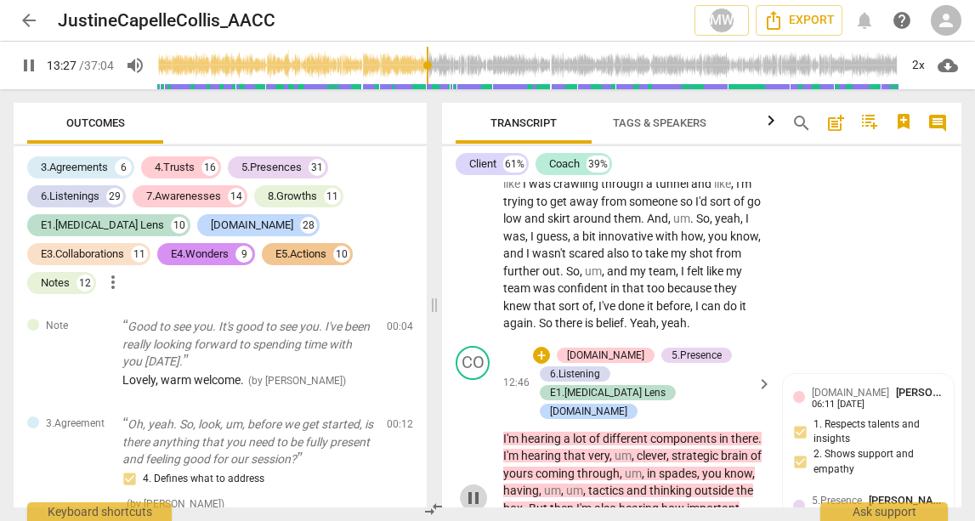
click at [460, 488] on span "pause" at bounding box center [473, 498] width 27 height 20
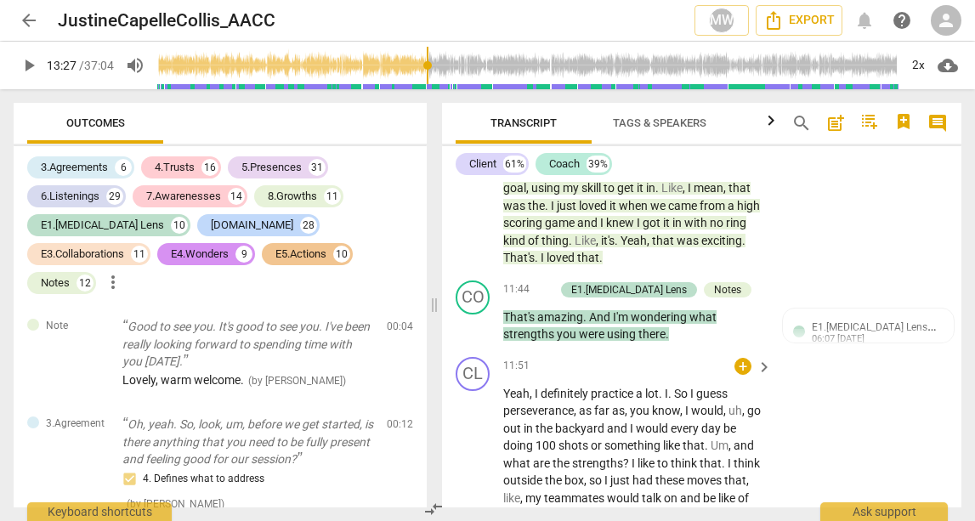
click at [478, 514] on span "play_arrow" at bounding box center [473, 524] width 20 height 20
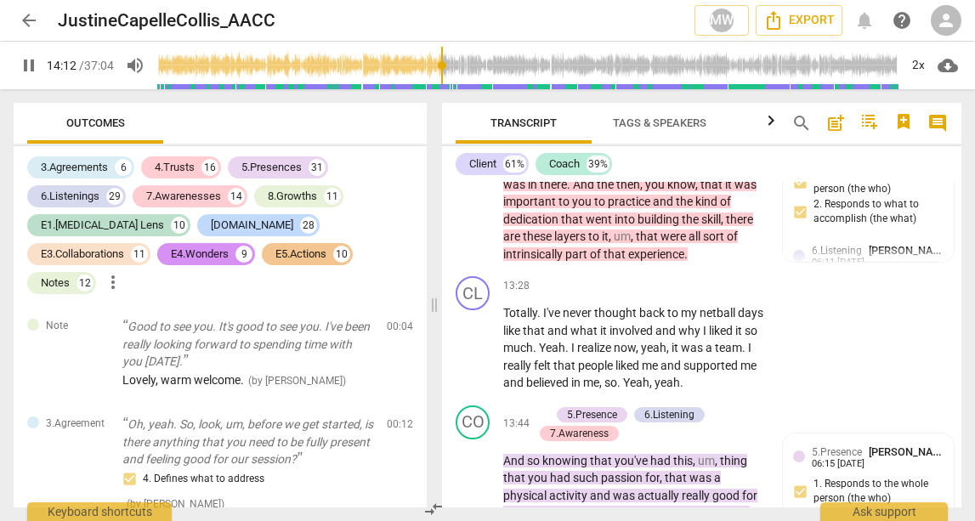
scroll to position [7788, 0]
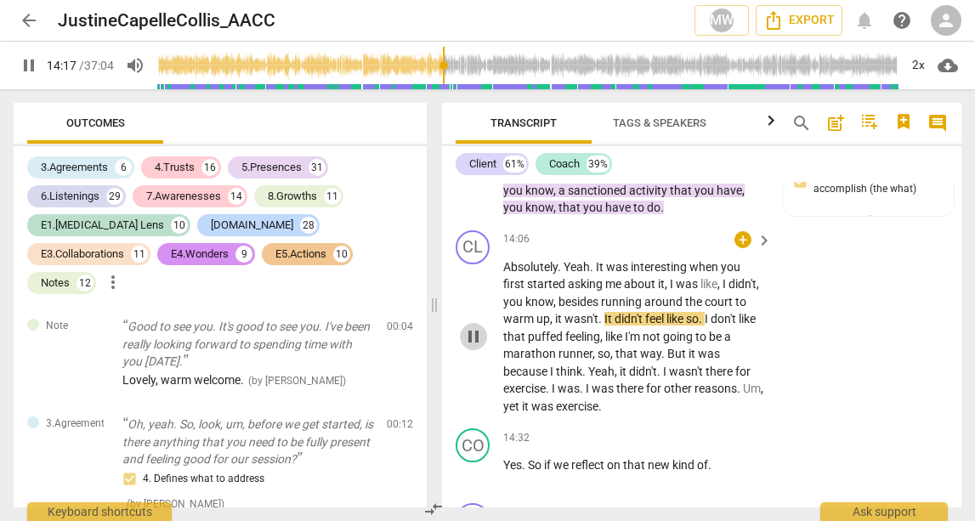
click at [479, 326] on span "pause" at bounding box center [473, 336] width 20 height 20
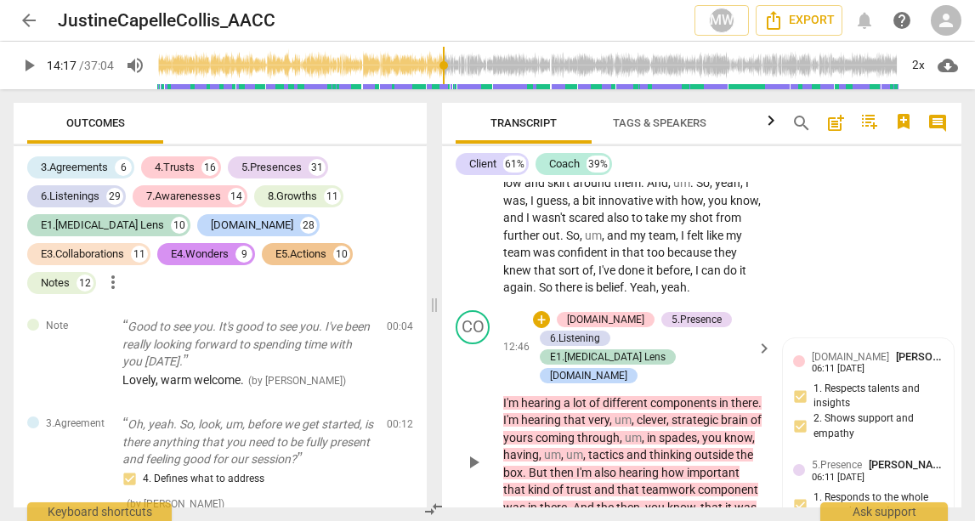
scroll to position [6773, 0]
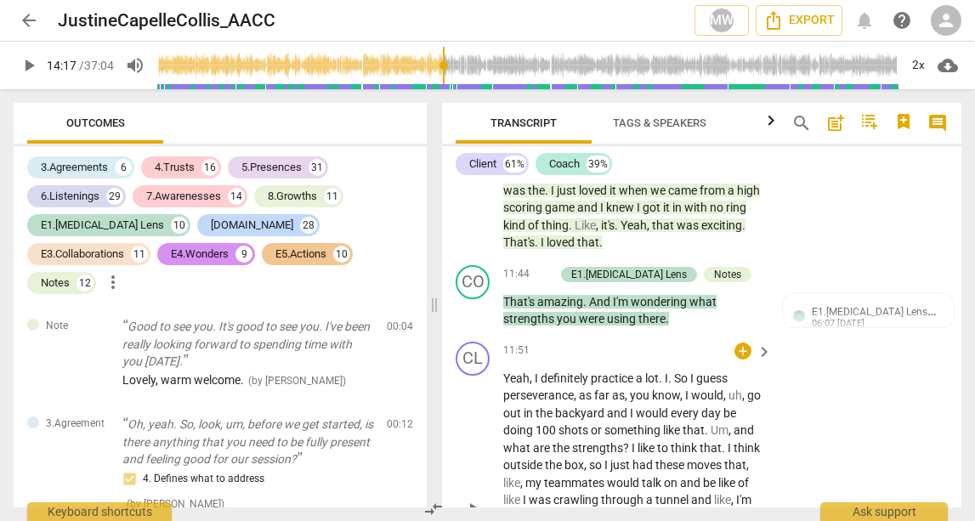
click at [476, 499] on span "play_arrow" at bounding box center [473, 509] width 20 height 20
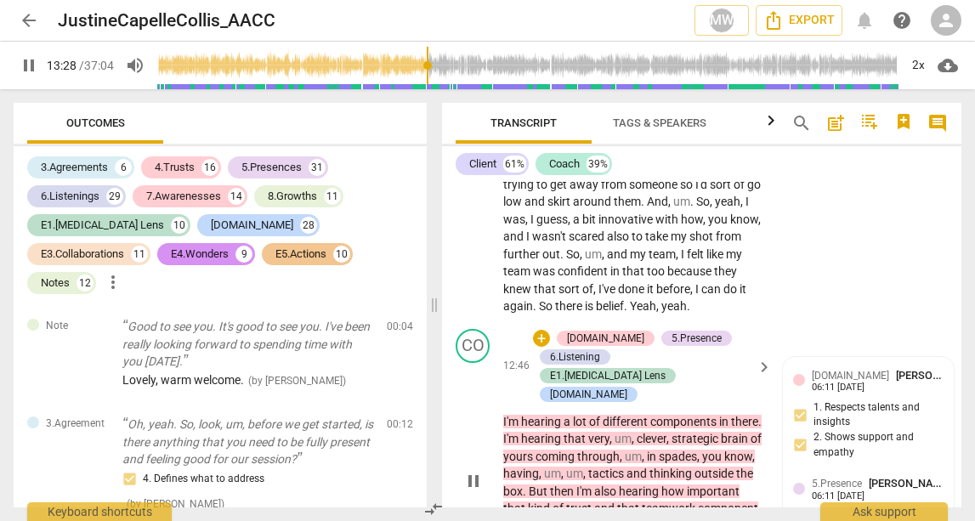
scroll to position [7448, 0]
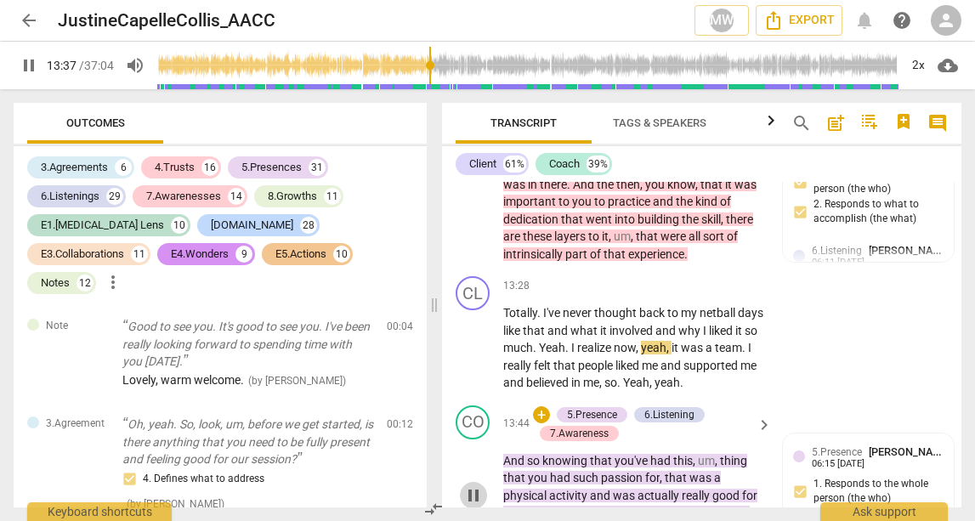
click at [483, 485] on span "pause" at bounding box center [473, 495] width 20 height 20
click at [31, 70] on span "play_arrow" at bounding box center [29, 65] width 20 height 20
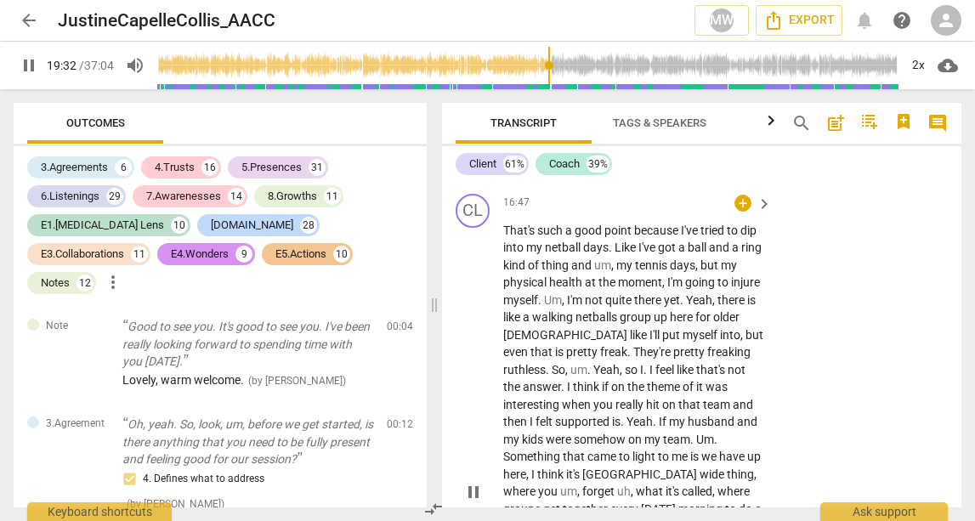
scroll to position [8670, 0]
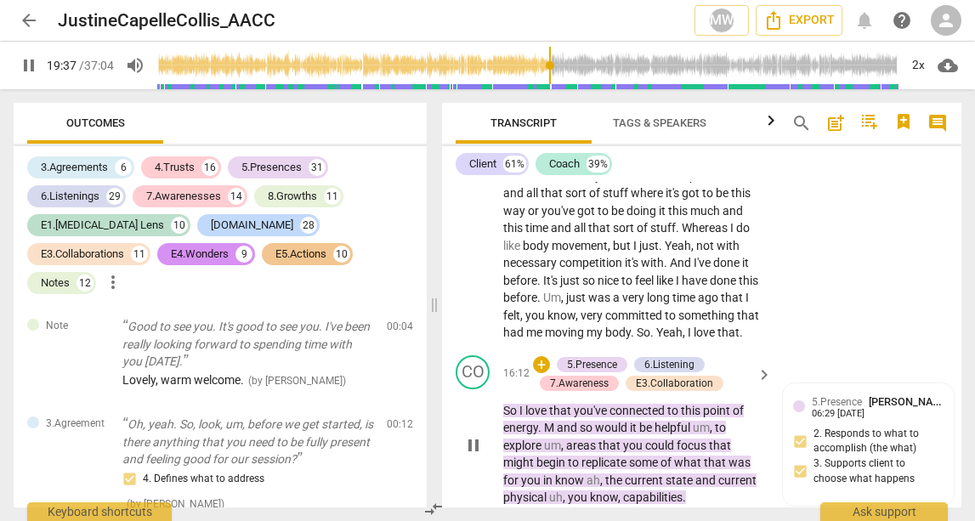
click at [476, 435] on span "pause" at bounding box center [473, 445] width 20 height 20
click at [477, 435] on span "play_arrow" at bounding box center [473, 445] width 20 height 20
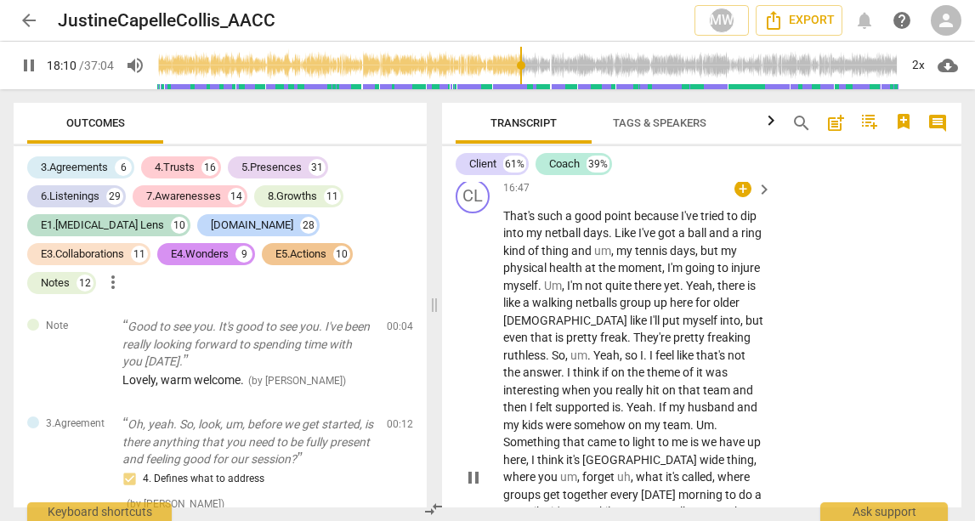
click at [479, 467] on span "pause" at bounding box center [473, 477] width 20 height 20
type input "1091"
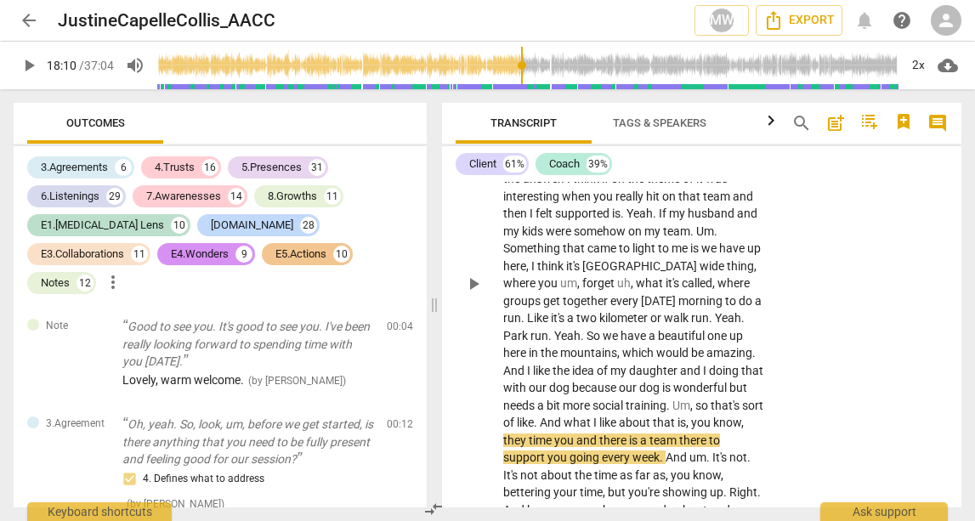
scroll to position [9313, 0]
